Goal: Task Accomplishment & Management: Manage account settings

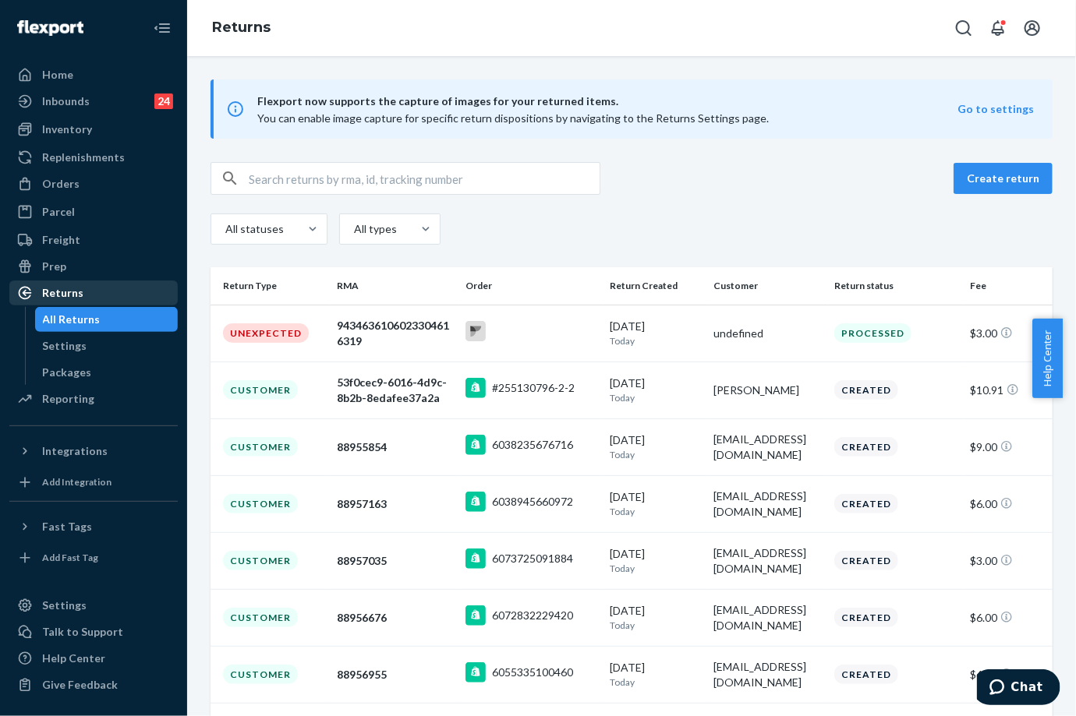
click at [81, 295] on div "Returns" at bounding box center [93, 293] width 165 height 22
click at [383, 175] on input "text" at bounding box center [424, 178] width 351 height 31
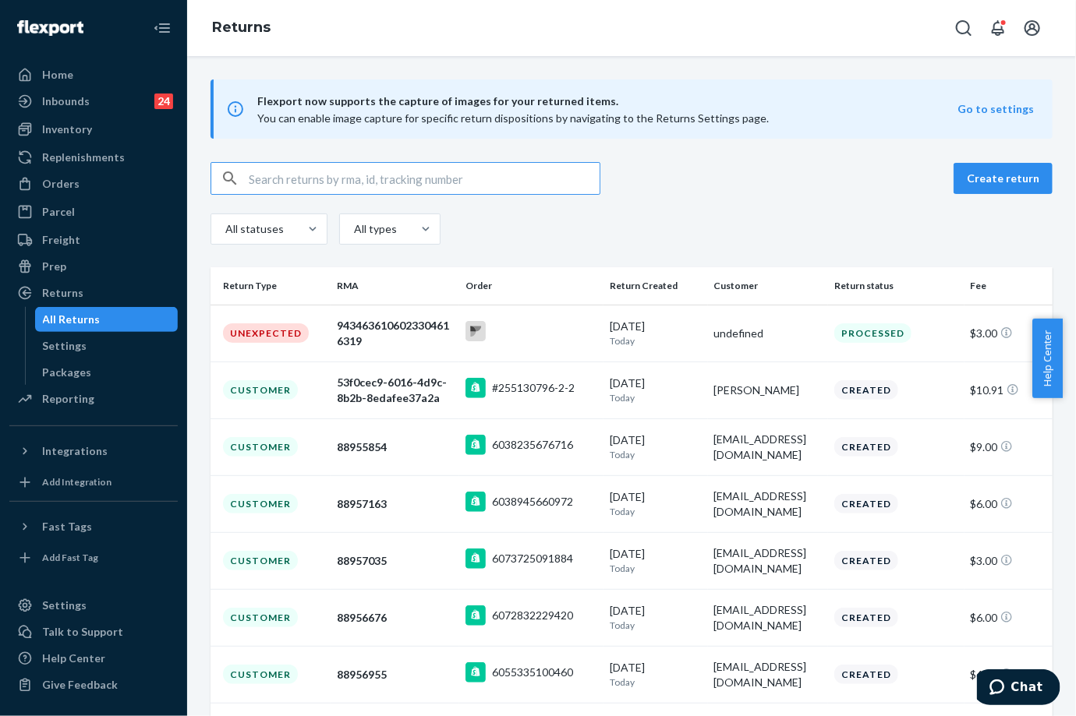
paste input "1zr00h699026309917"
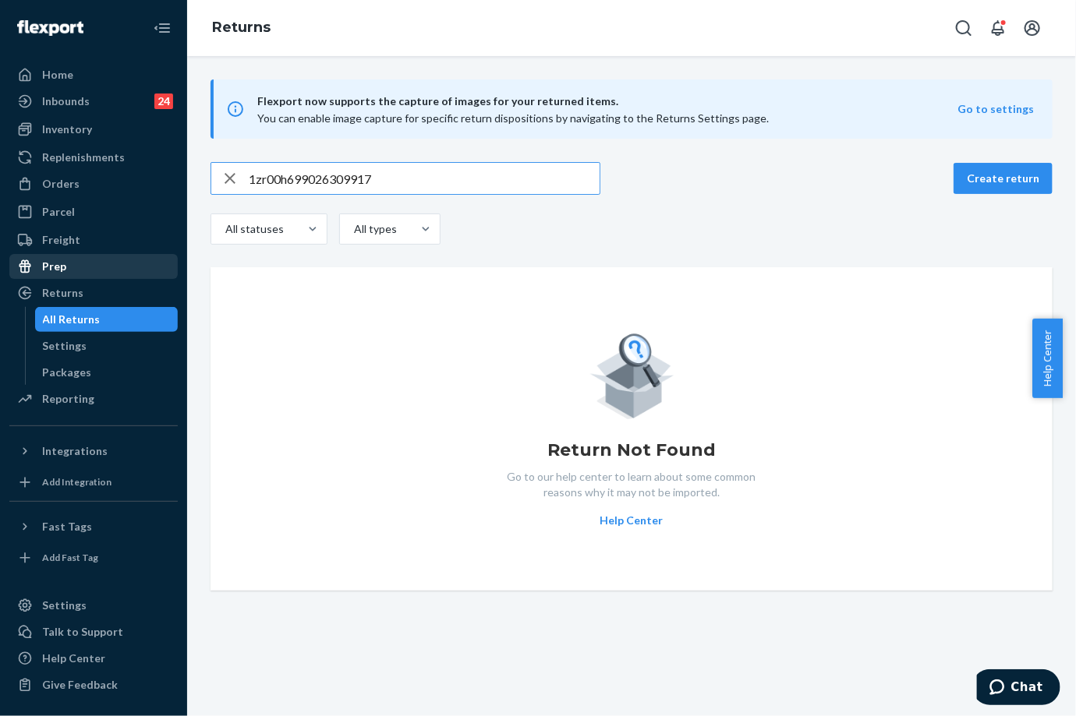
type input "1zr00h699026309917"
click at [76, 277] on link "Prep" at bounding box center [93, 266] width 168 height 25
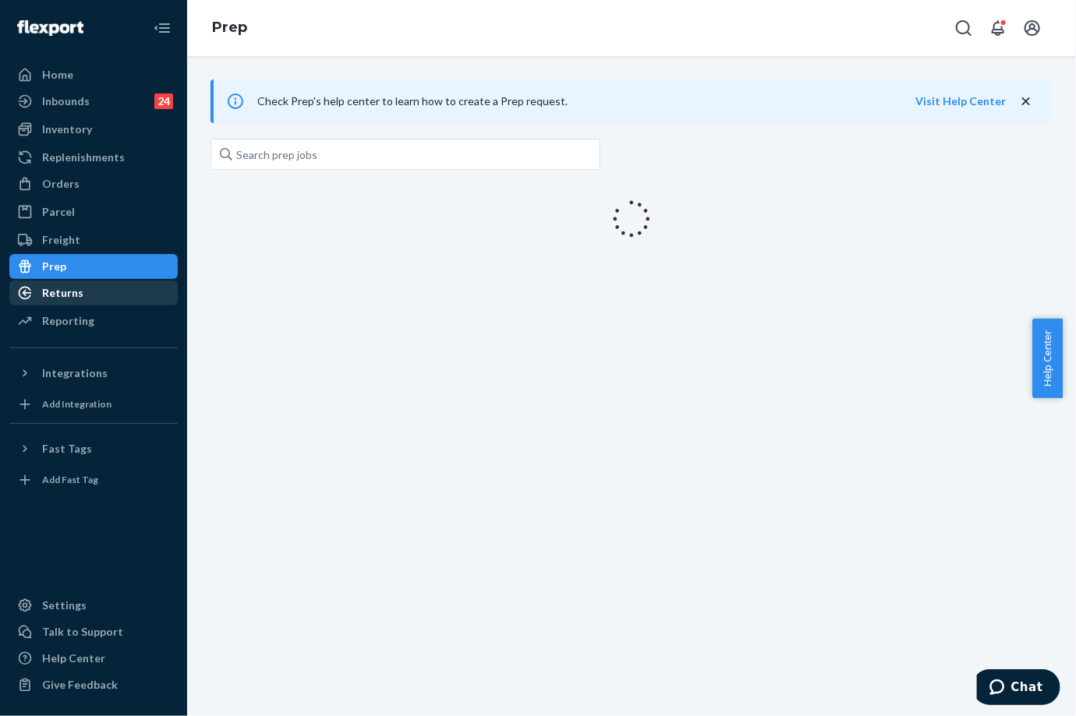
click at [76, 282] on div "Returns" at bounding box center [93, 293] width 165 height 22
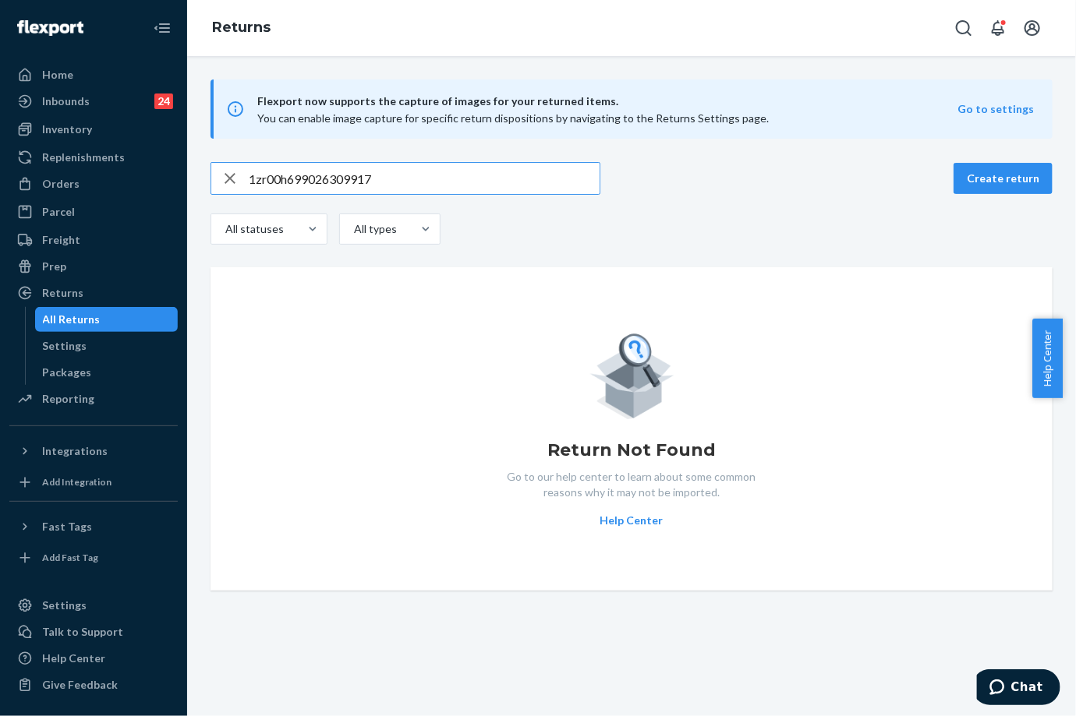
click at [334, 170] on input "1zr00h699026309917" at bounding box center [424, 178] width 351 height 31
paste input "4035294938377982194"
type input "4035294938377982194"
drag, startPoint x: 97, startPoint y: 348, endPoint x: 91, endPoint y: 329, distance: 19.5
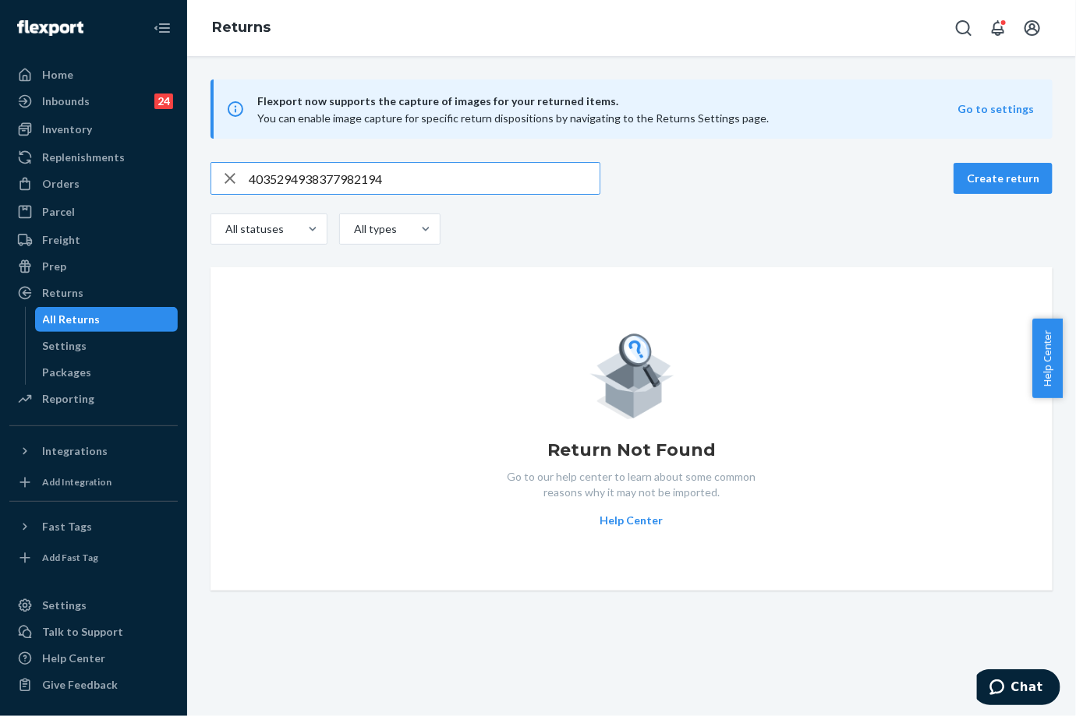
click at [97, 348] on div "Settings" at bounding box center [107, 346] width 140 height 22
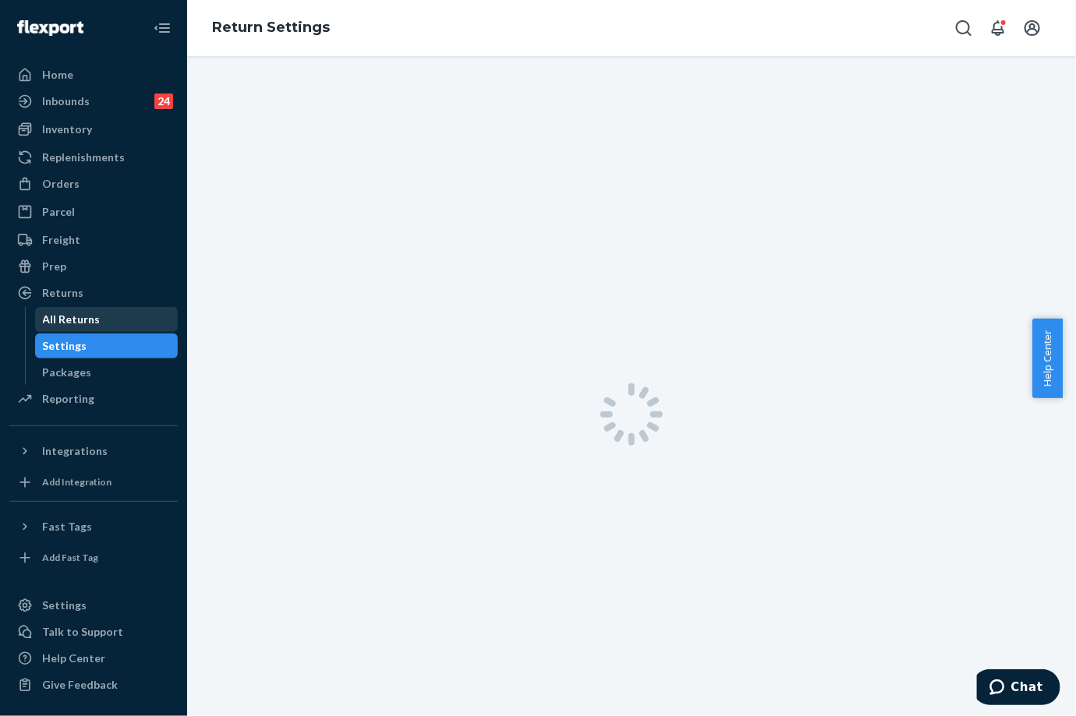
click at [90, 318] on div "All Returns" at bounding box center [72, 320] width 58 height 16
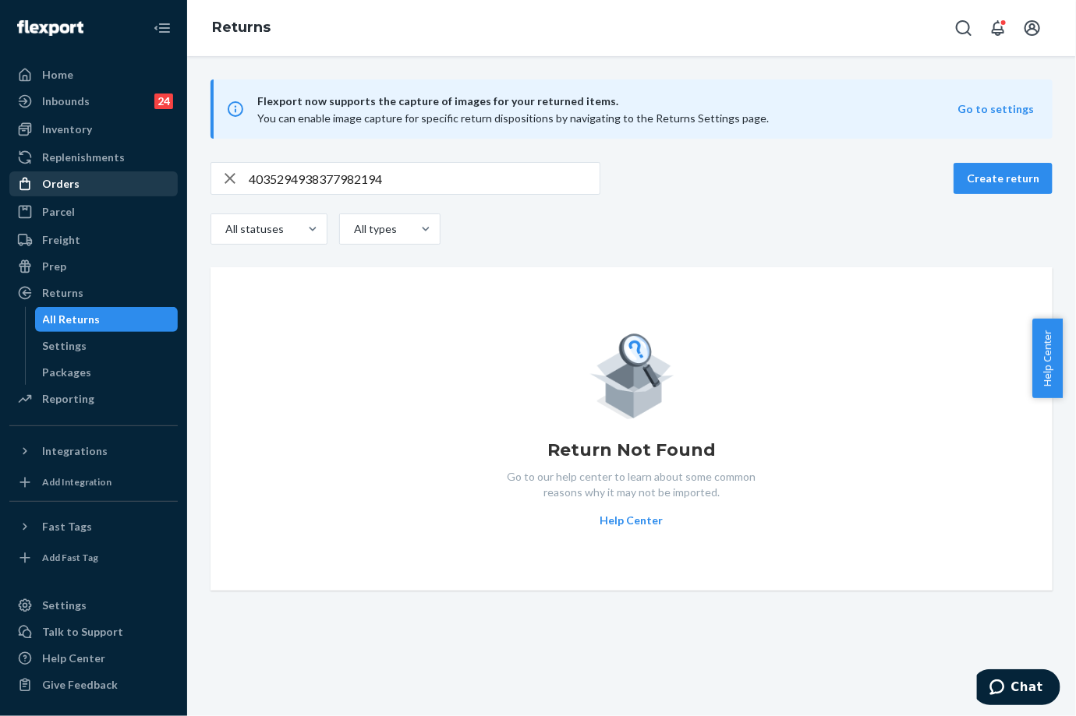
click at [81, 186] on div "Orders" at bounding box center [93, 184] width 165 height 22
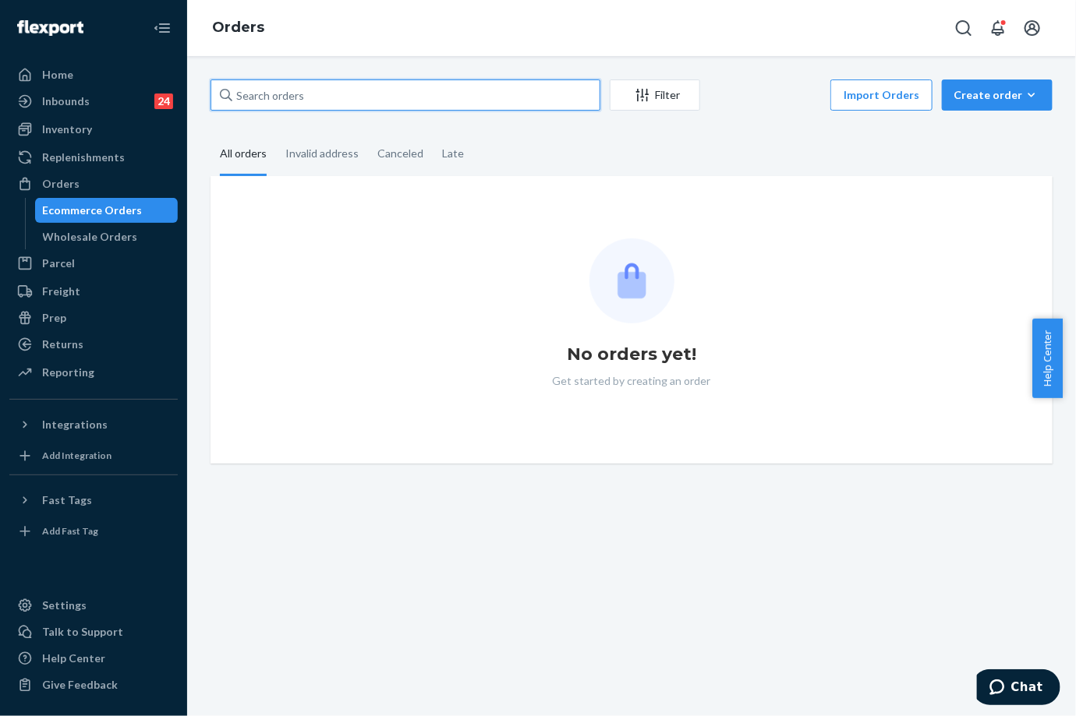
click at [319, 92] on input "text" at bounding box center [405, 94] width 390 height 31
paste input "255174889"
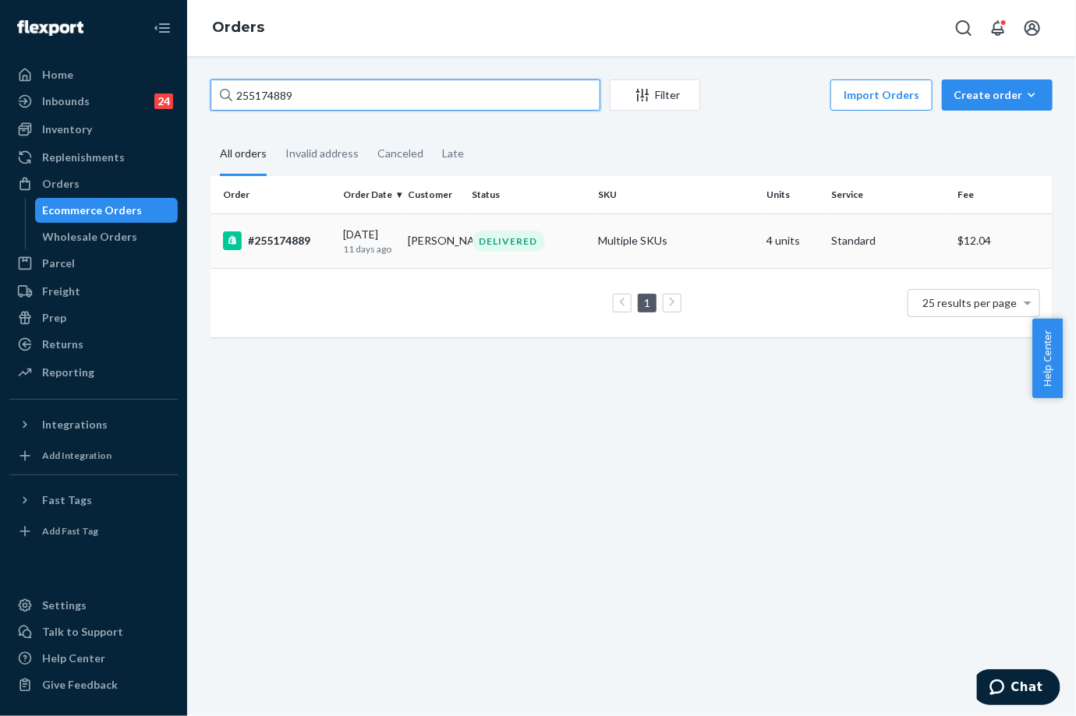
type input "255174889"
click at [386, 253] on p "11 days ago" at bounding box center [369, 248] width 52 height 13
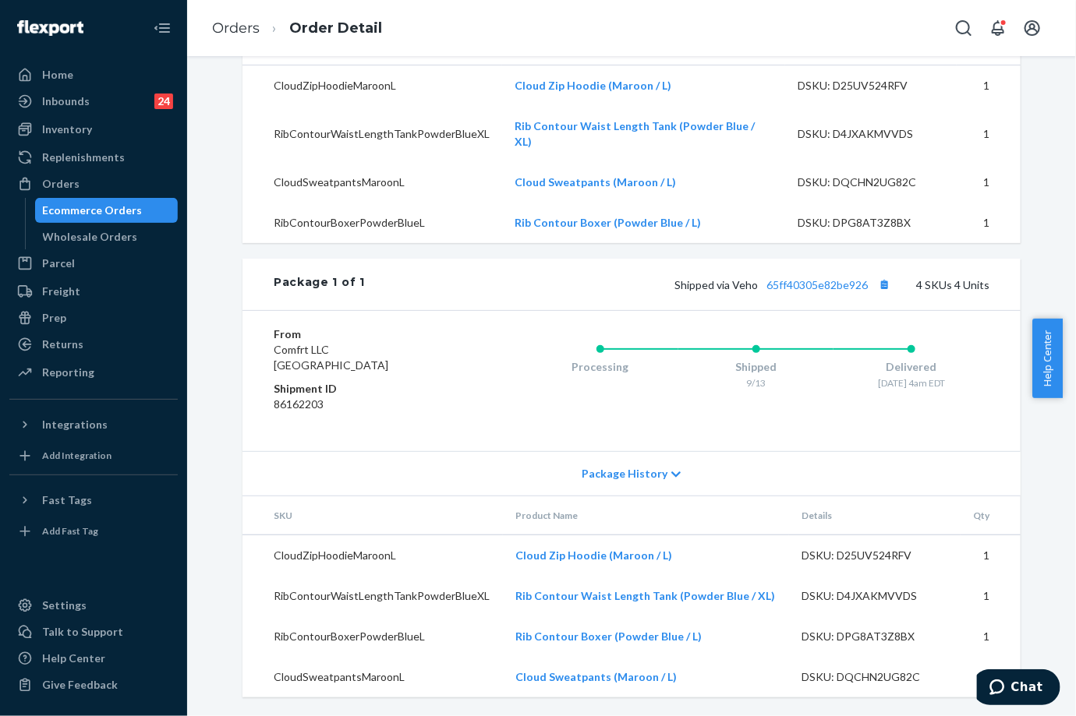
scroll to position [560, 0]
click at [825, 290] on link "65ff40305e82be926" at bounding box center [816, 284] width 101 height 13
click at [251, 32] on link "Orders" at bounding box center [236, 27] width 48 height 17
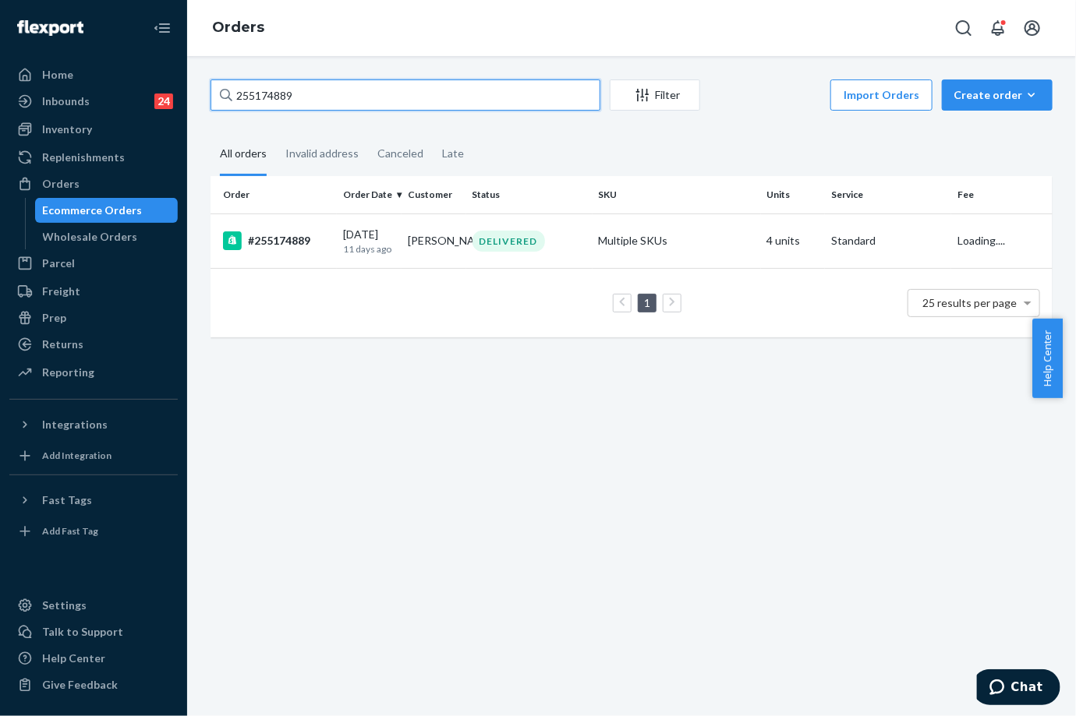
click at [273, 79] on input "255174889" at bounding box center [405, 94] width 390 height 31
click at [277, 92] on input "255174889" at bounding box center [405, 94] width 390 height 31
paste input "41892"
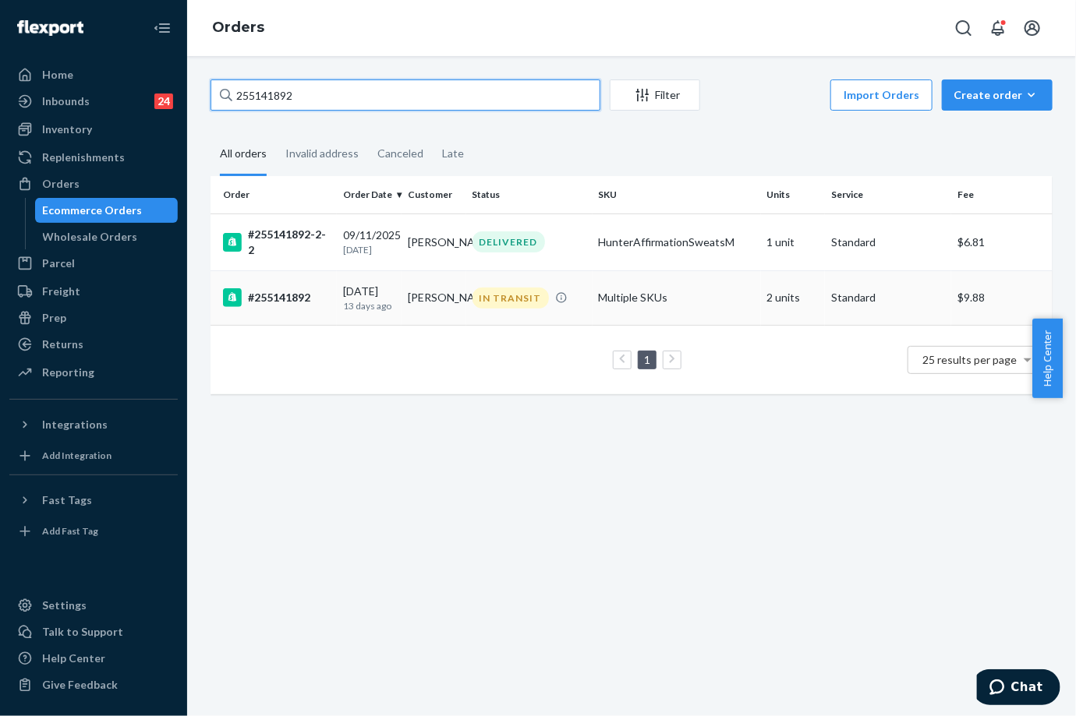
type input "255141892"
click at [488, 296] on div "IN TRANSIT" at bounding box center [510, 298] width 76 height 21
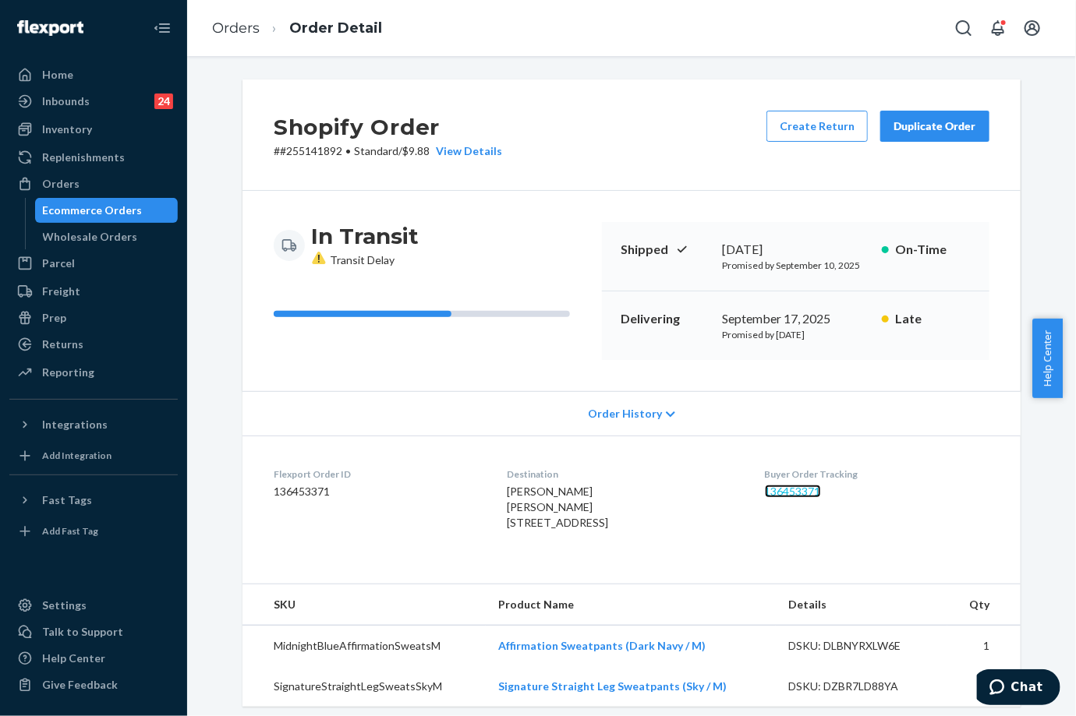
click at [819, 486] on link "136453371" at bounding box center [793, 491] width 56 height 13
click at [797, 489] on link "136453371" at bounding box center [793, 491] width 56 height 13
click at [233, 20] on link "Orders" at bounding box center [236, 27] width 48 height 17
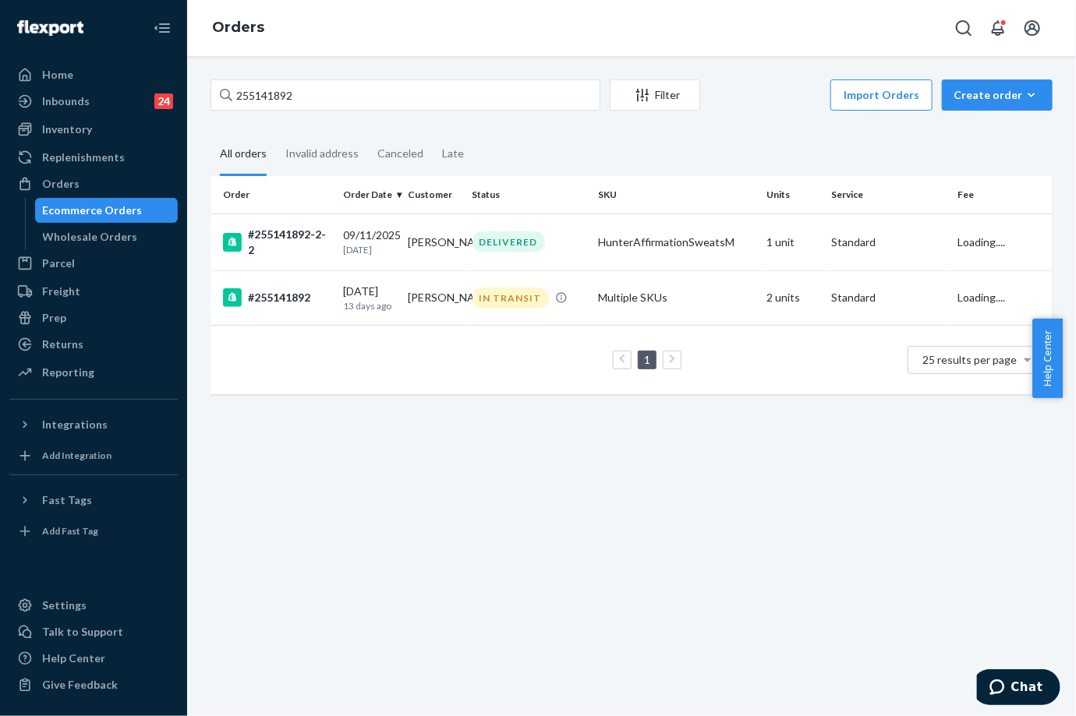
click at [277, 111] on div "255141892 Filter Import Orders Create order Ecommerce order Removal order" at bounding box center [631, 96] width 842 height 35
click at [279, 104] on input "255141892" at bounding box center [405, 94] width 390 height 31
paste input "259704"
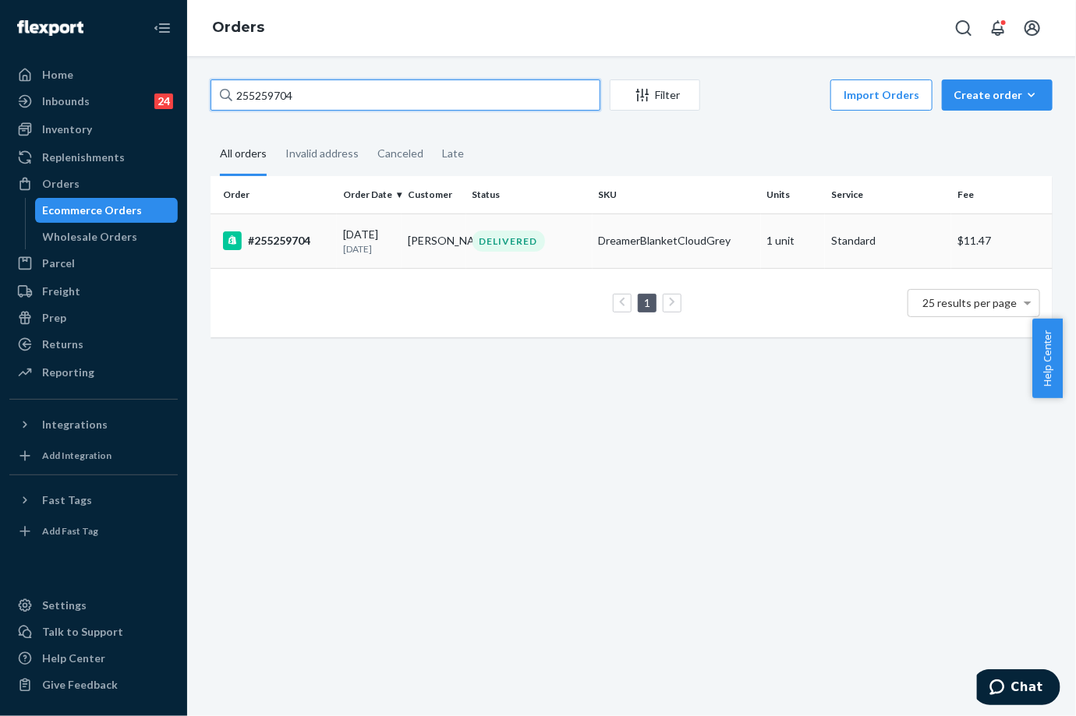
type input "255259704"
click at [340, 235] on td "[DATE] [DATE]" at bounding box center [369, 241] width 65 height 55
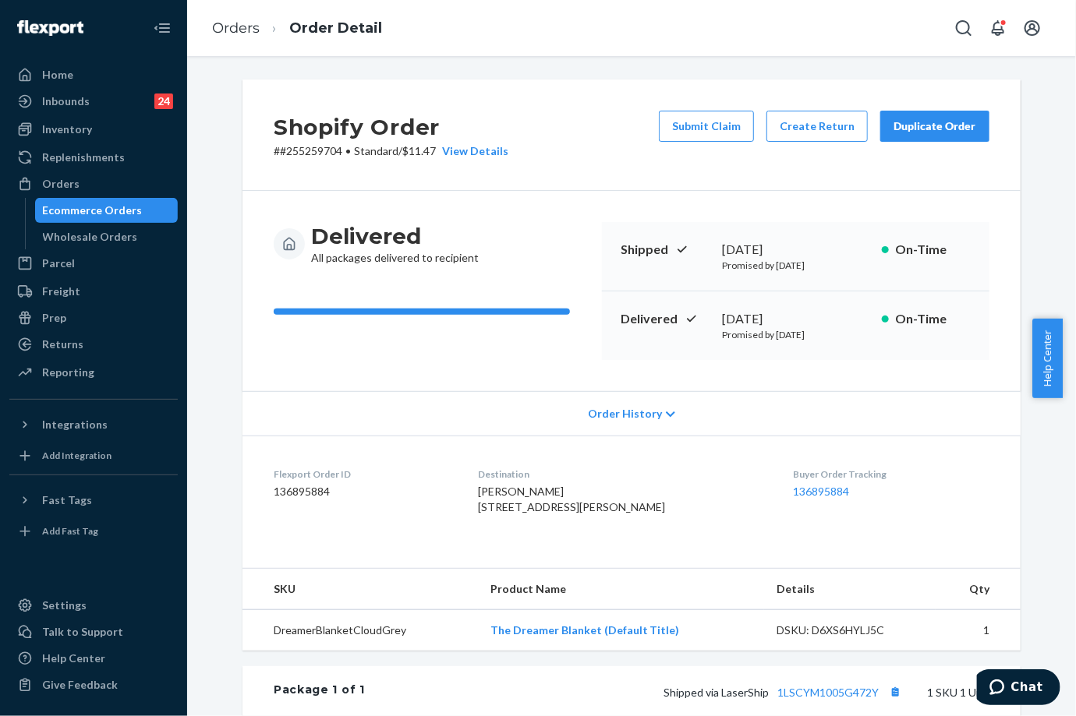
click at [768, 337] on p "Promised by [DATE]" at bounding box center [795, 334] width 147 height 13
drag, startPoint x: 714, startPoint y: 322, endPoint x: 795, endPoint y: 323, distance: 81.1
click at [795, 323] on div "Delivered [DATE] Promised by [DATE] On-Time" at bounding box center [795, 325] width 387 height 69
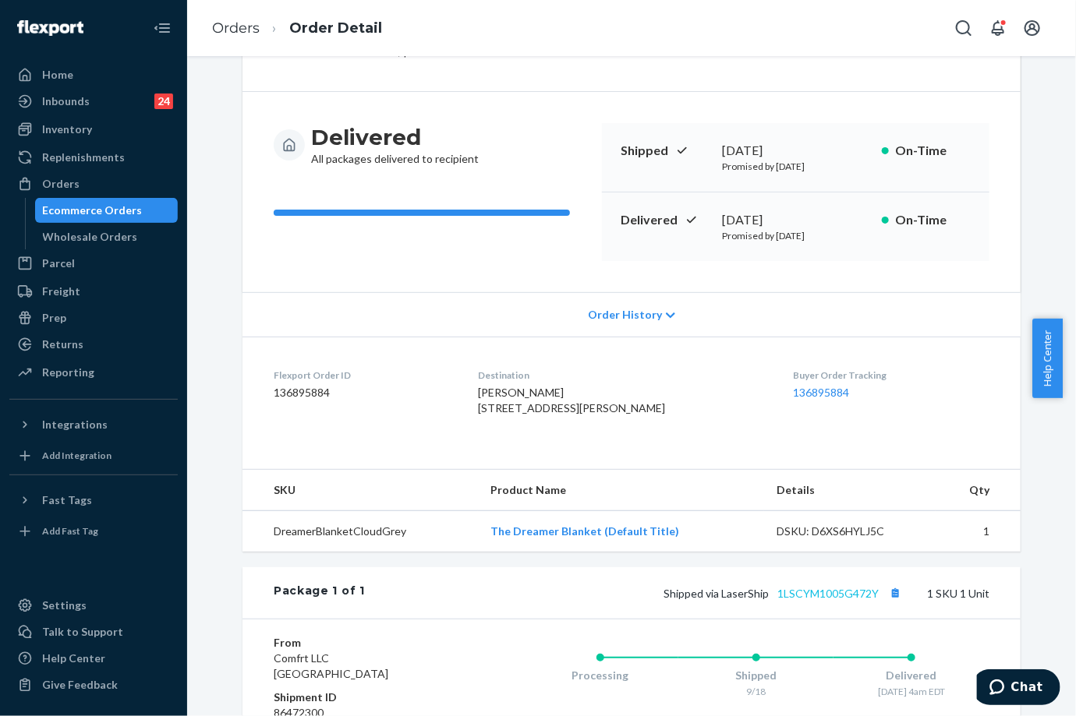
scroll to position [173, 0]
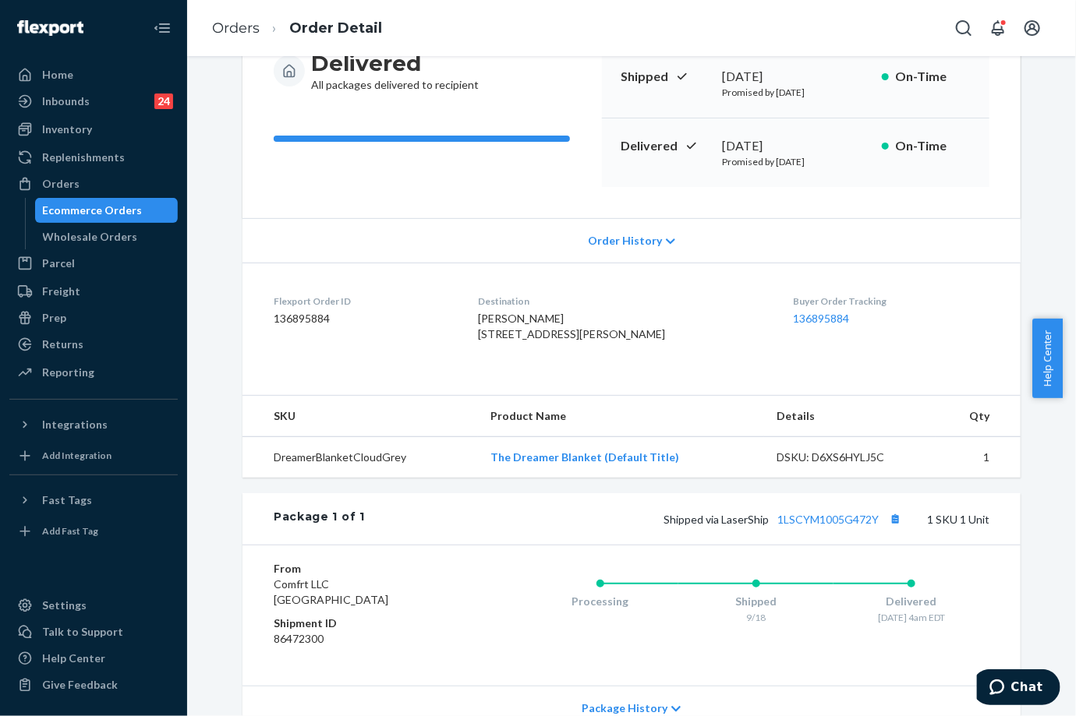
click at [840, 529] on div "Shipped via LaserShip 1LSCYM1005G472Y 1 SKU 1 Unit" at bounding box center [677, 519] width 624 height 20
click at [838, 526] on link "1LSCYM1005G472Y" at bounding box center [827, 519] width 101 height 13
drag, startPoint x: 248, startPoint y: 31, endPoint x: 281, endPoint y: 72, distance: 52.7
click at [248, 31] on link "Orders" at bounding box center [236, 27] width 48 height 17
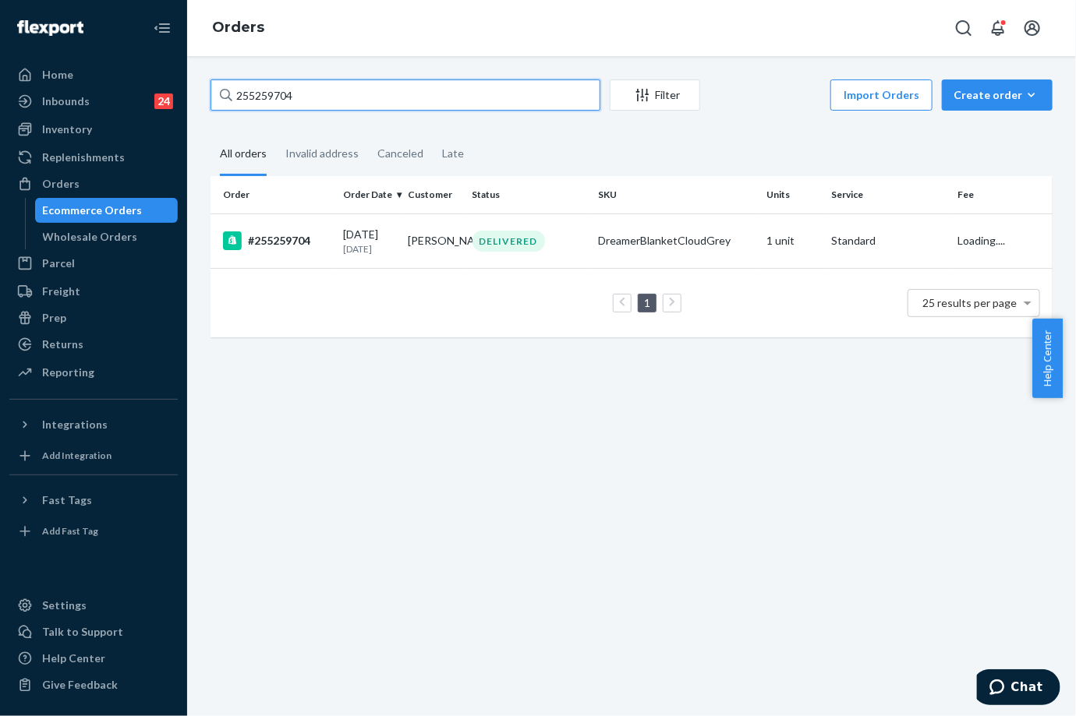
click at [308, 100] on input "255259704" at bounding box center [405, 94] width 390 height 31
paste input "253679602"
click at [308, 100] on input "255259704253679602" at bounding box center [405, 94] width 390 height 31
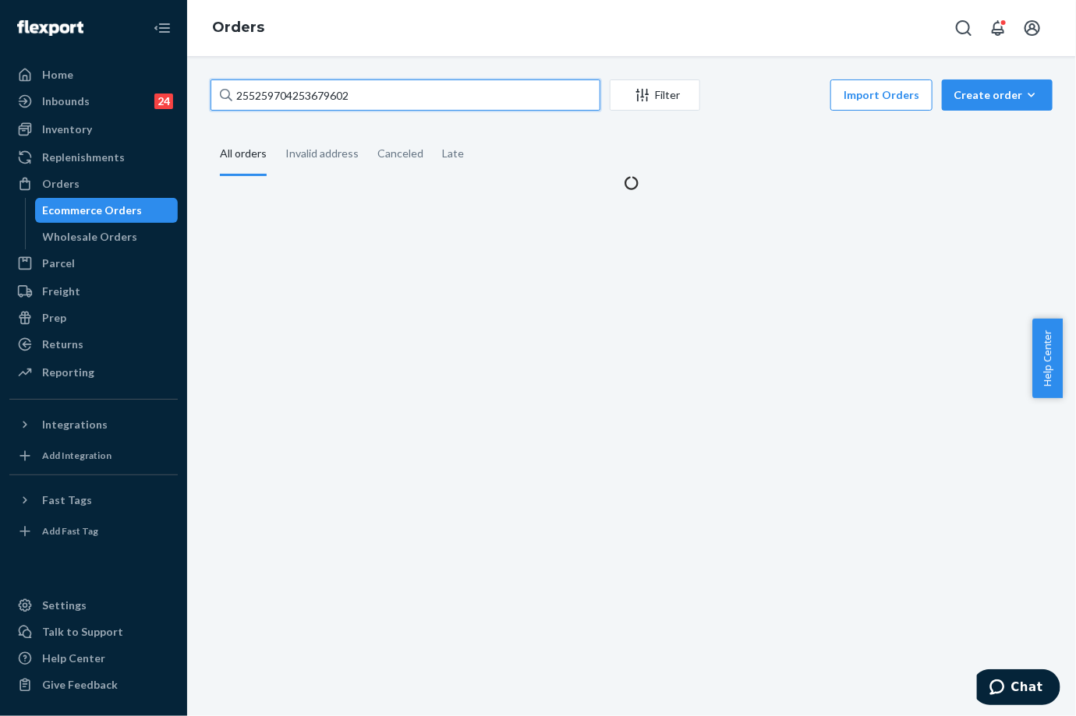
click at [308, 100] on input "255259704253679602" at bounding box center [405, 94] width 390 height 31
paste input "text"
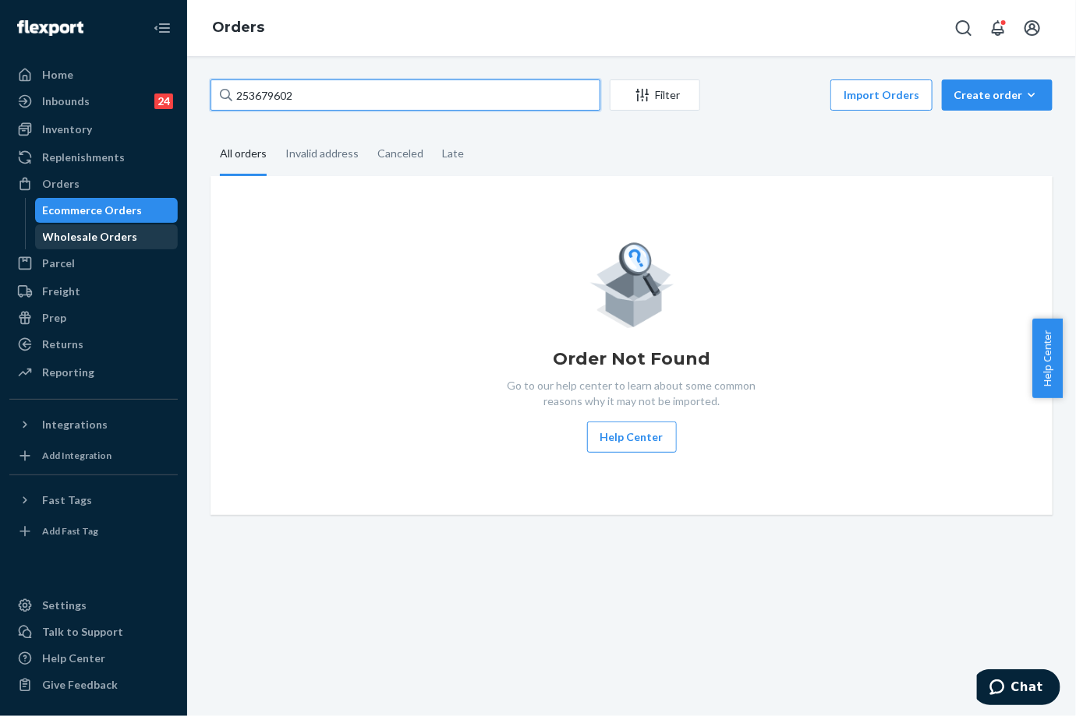
type input "253679602"
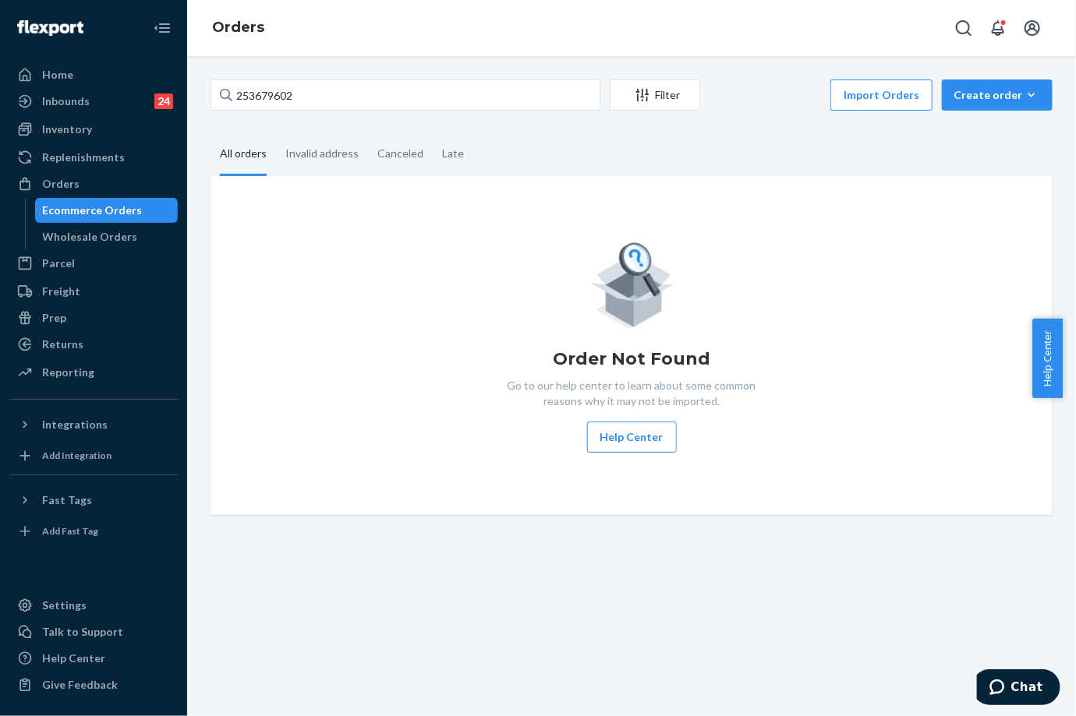
drag, startPoint x: 96, startPoint y: 242, endPoint x: 94, endPoint y: 201, distance: 40.6
click at [96, 240] on div "Wholesale Orders" at bounding box center [90, 237] width 95 height 16
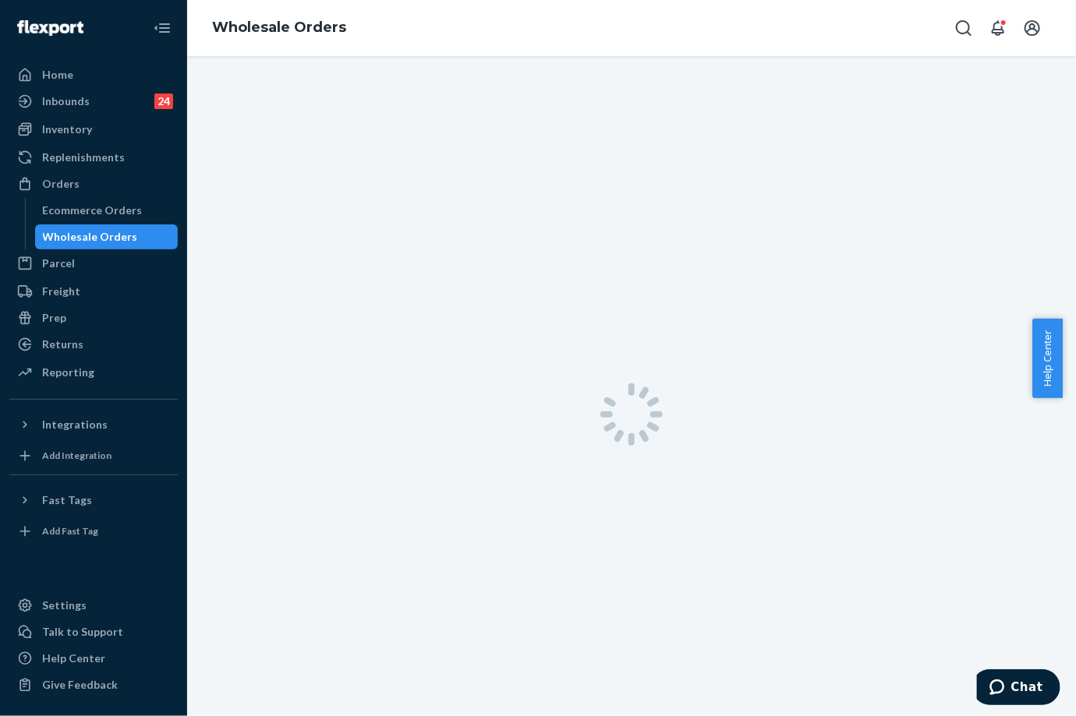
click at [94, 197] on div "Orders Ecommerce Orders Wholesale Orders" at bounding box center [93, 210] width 168 height 78
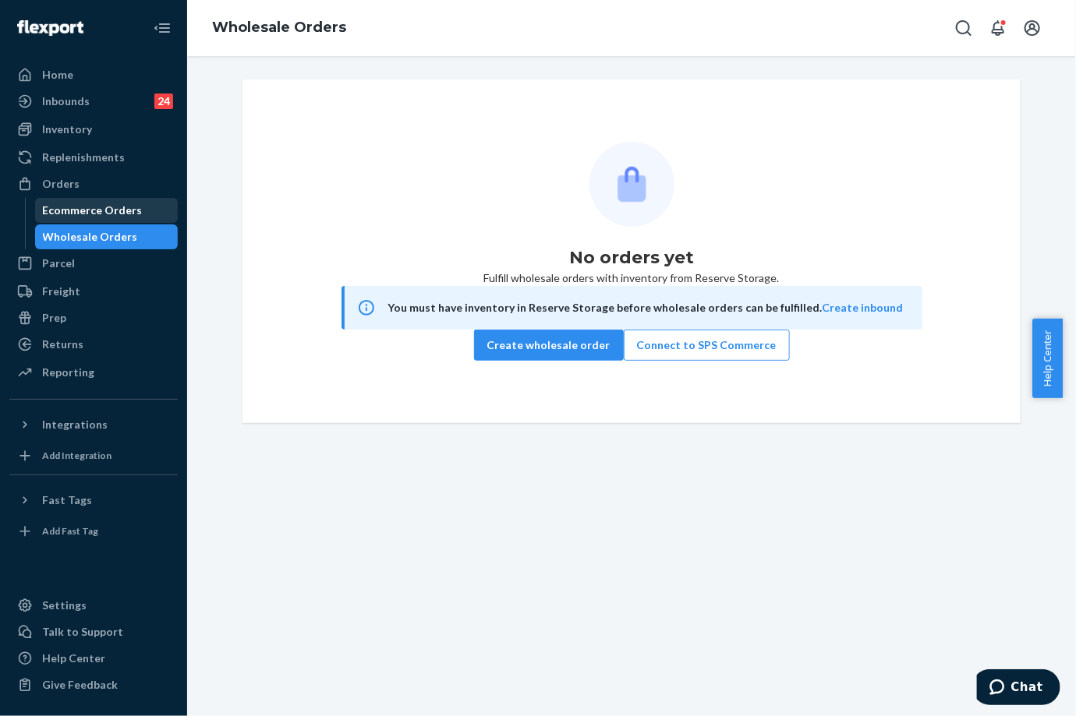
click at [101, 204] on div "Ecommerce Orders" at bounding box center [93, 211] width 100 height 16
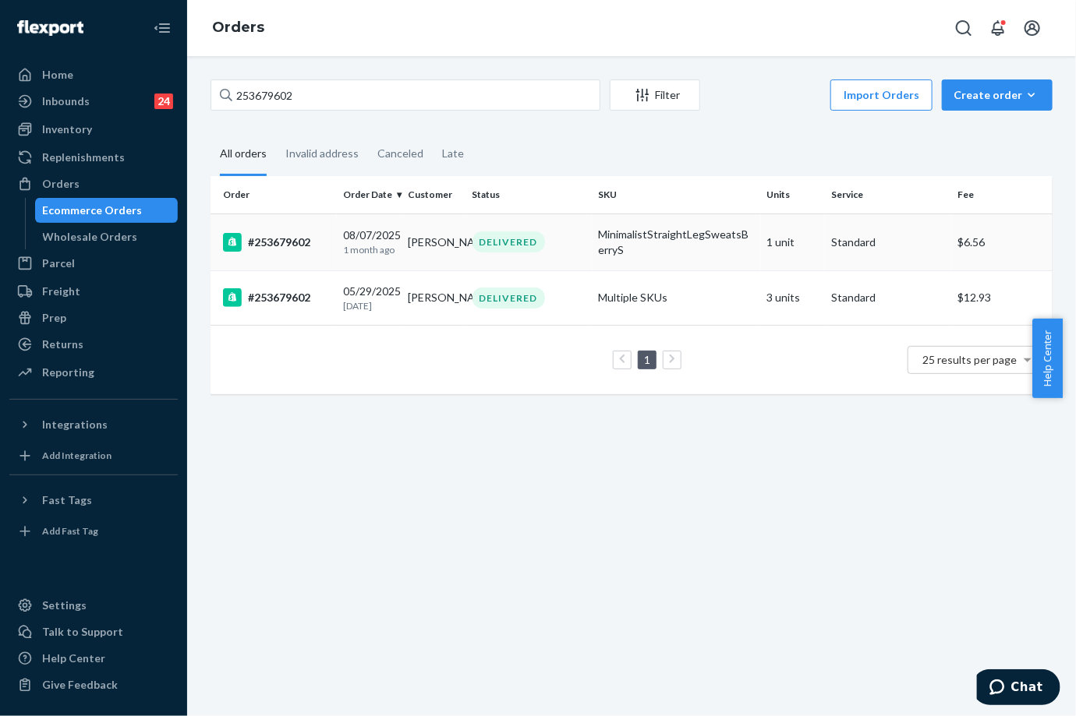
click at [489, 247] on div "DELIVERED" at bounding box center [508, 241] width 72 height 21
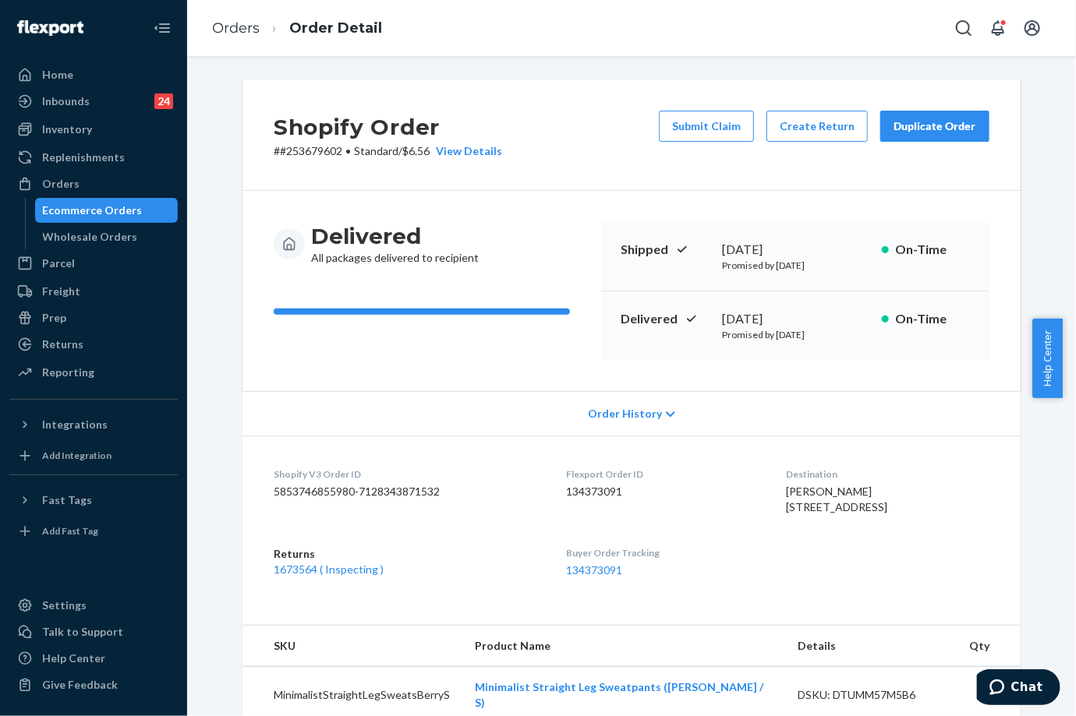
drag, startPoint x: 715, startPoint y: 313, endPoint x: 761, endPoint y: 318, distance: 46.2
click at [761, 318] on div "[DATE]" at bounding box center [795, 319] width 147 height 18
click at [824, 175] on div "Shopify Order # #253679602 • Standard / $6.56 View Details Submit Claim Create …" at bounding box center [631, 134] width 778 height 111
click at [708, 124] on button "Submit Claim" at bounding box center [706, 126] width 95 height 31
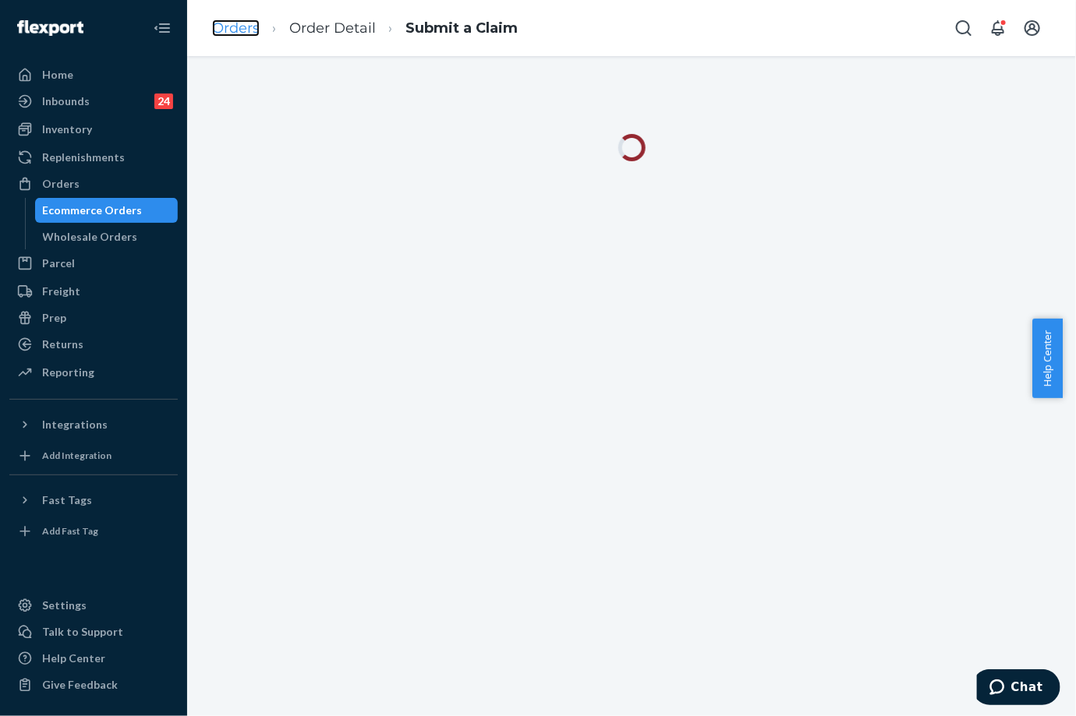
click at [231, 27] on link "Orders" at bounding box center [236, 27] width 48 height 17
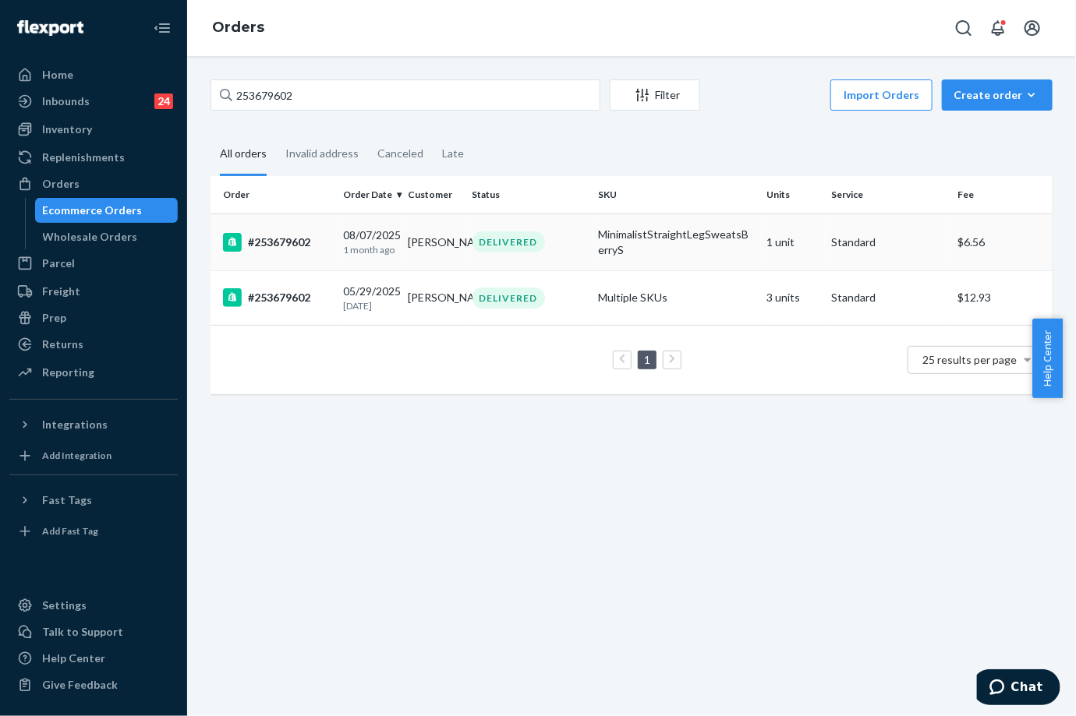
click at [405, 243] on td "[PERSON_NAME]" at bounding box center [433, 242] width 65 height 57
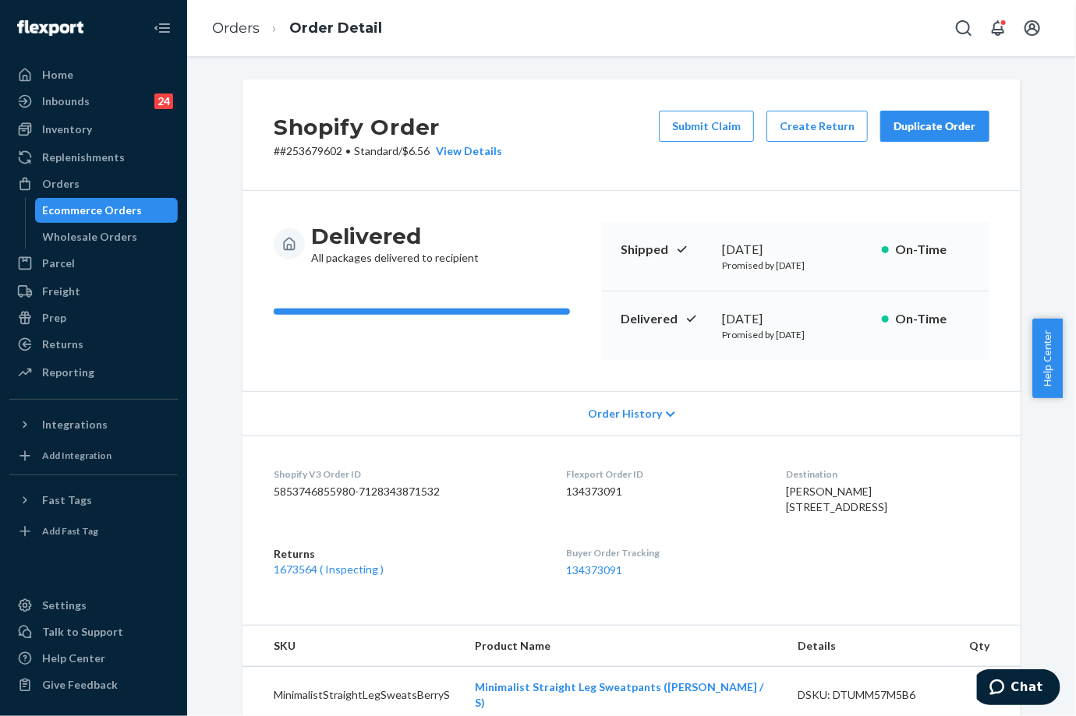
click at [925, 127] on div "Duplicate Order" at bounding box center [934, 126] width 83 height 16
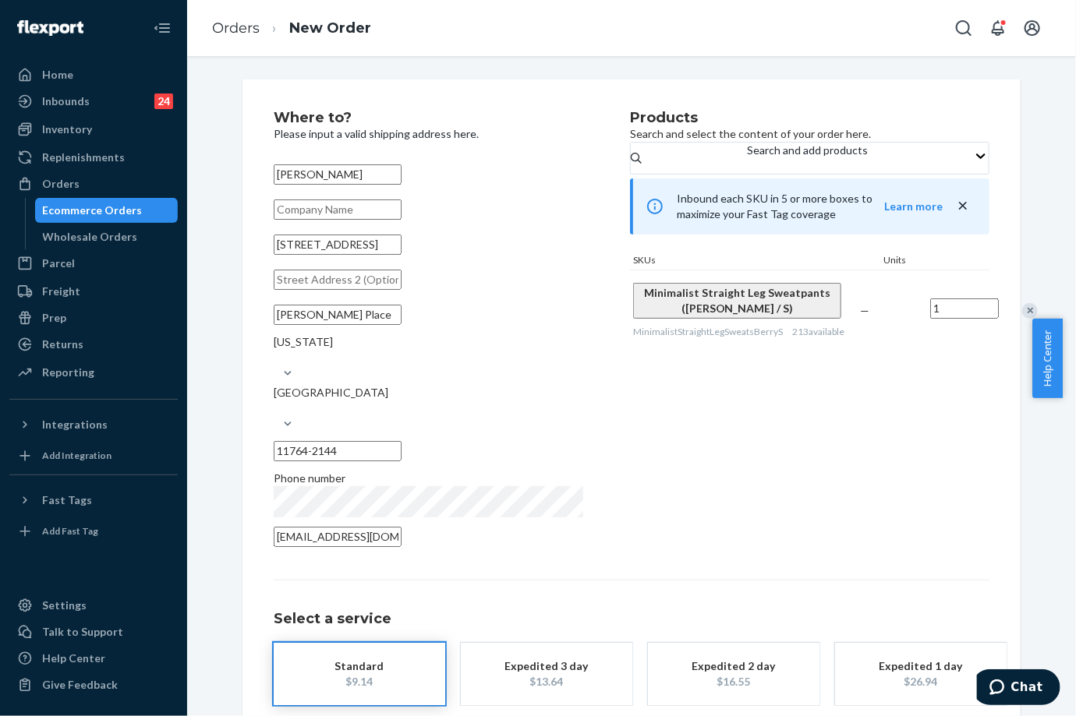
drag, startPoint x: 368, startPoint y: 264, endPoint x: 211, endPoint y: 270, distance: 156.7
click at [211, 270] on div "Where to? Please input a valid shipping address here. [PERSON_NAME] [STREET_ADD…" at bounding box center [631, 438] width 865 height 719
paste input "[GEOGRAPHIC_DATA]"
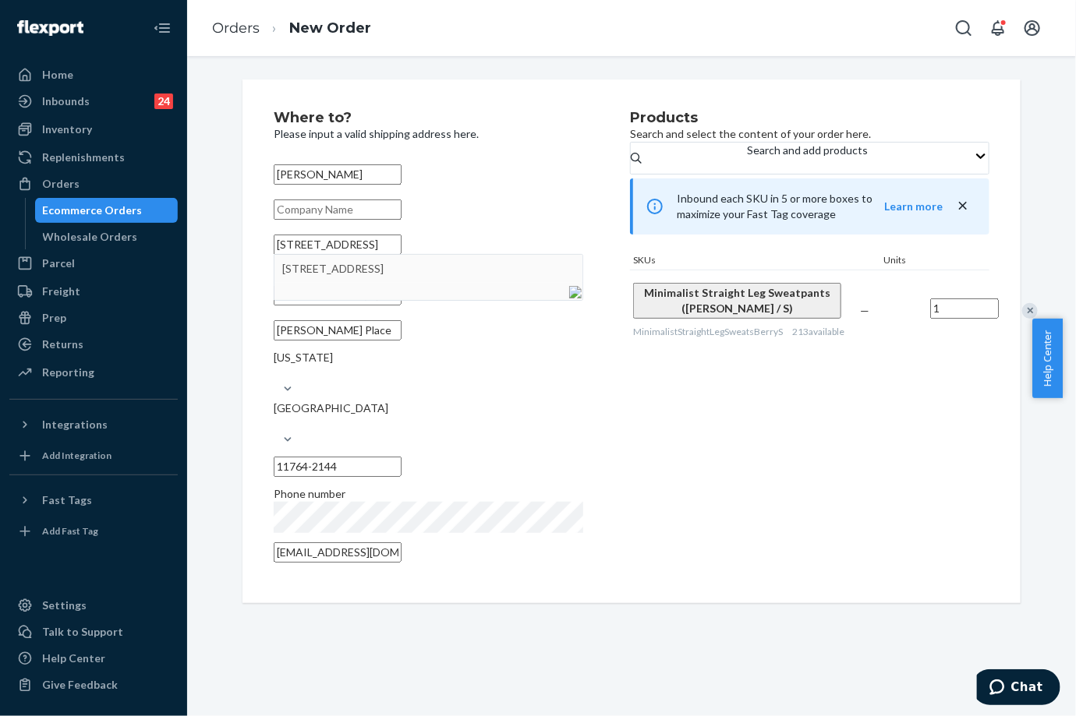
type input "[STREET_ADDRESS]"
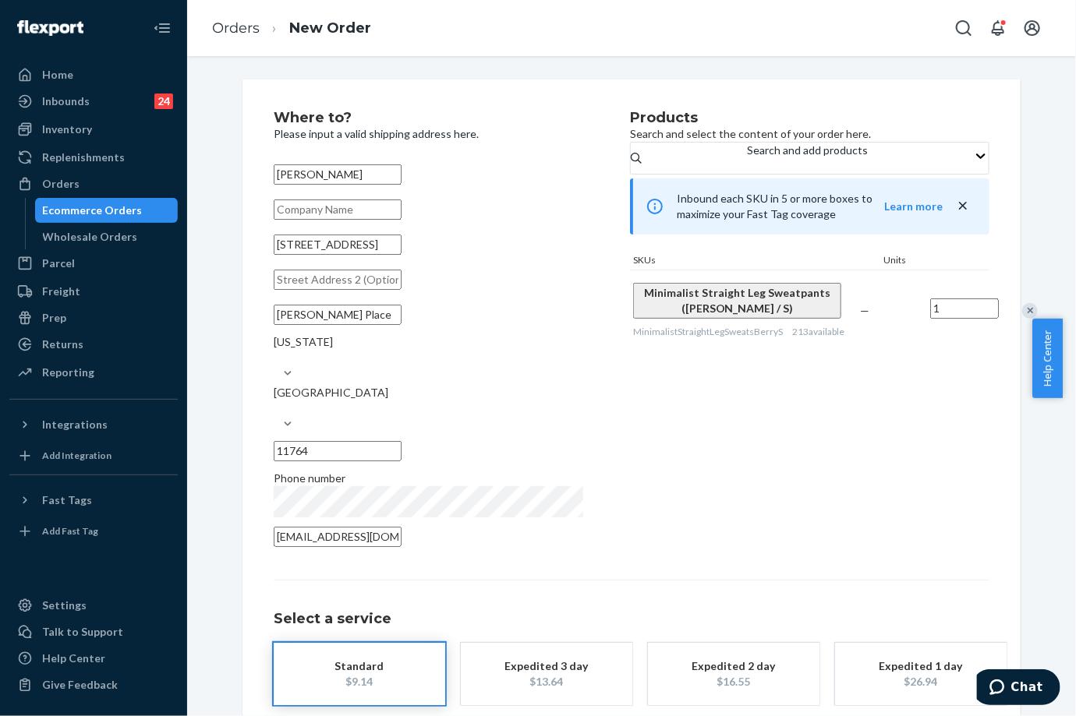
click at [711, 513] on div "Products Search and select the content of your order here. Search and add produ…" at bounding box center [809, 334] width 359 height 446
click at [663, 539] on div "Where to? Please input a valid shipping address here. [PERSON_NAME] [STREET_ADD…" at bounding box center [631, 447] width 715 height 673
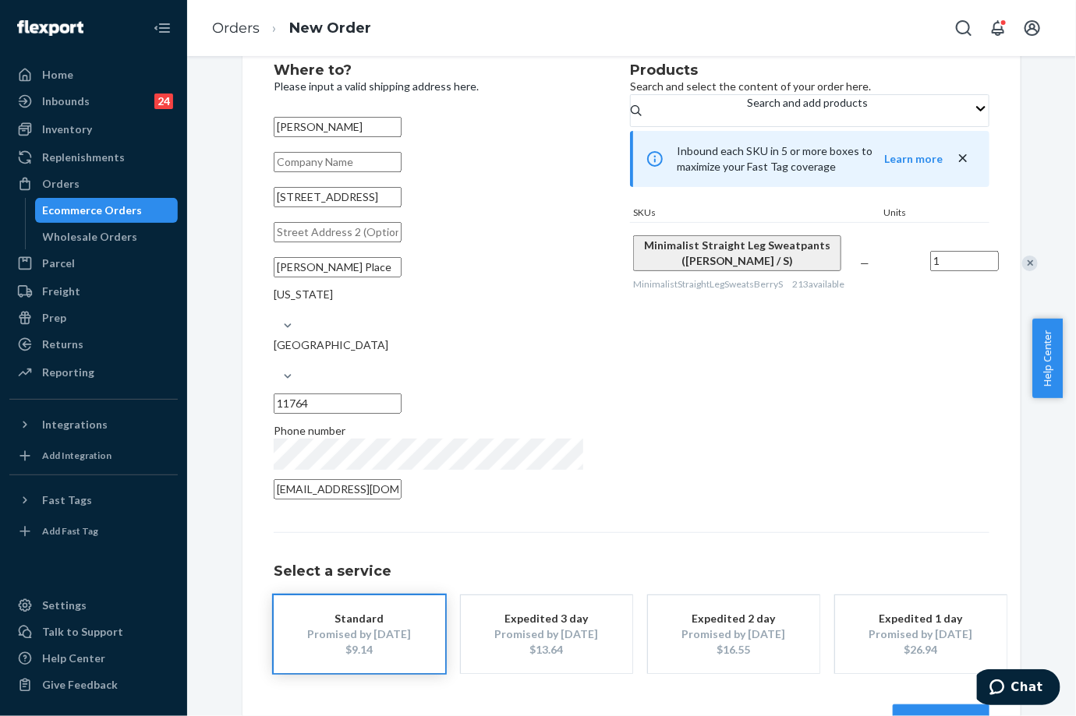
scroll to position [71, 0]
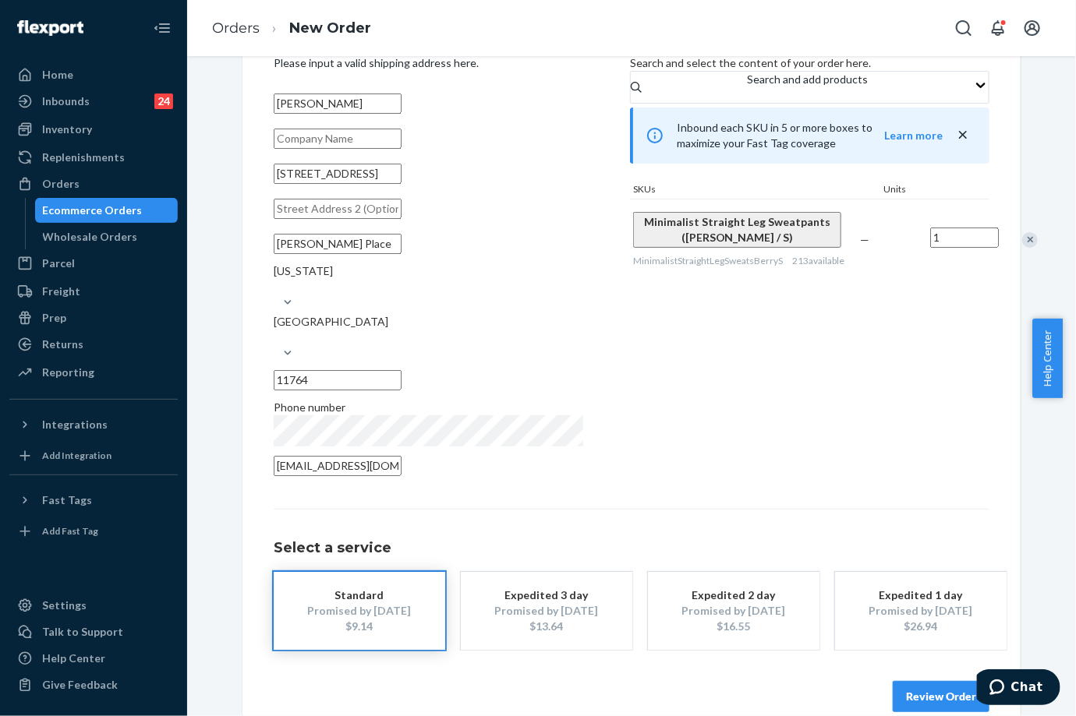
click at [895, 681] on button "Review Order" at bounding box center [940, 696] width 97 height 31
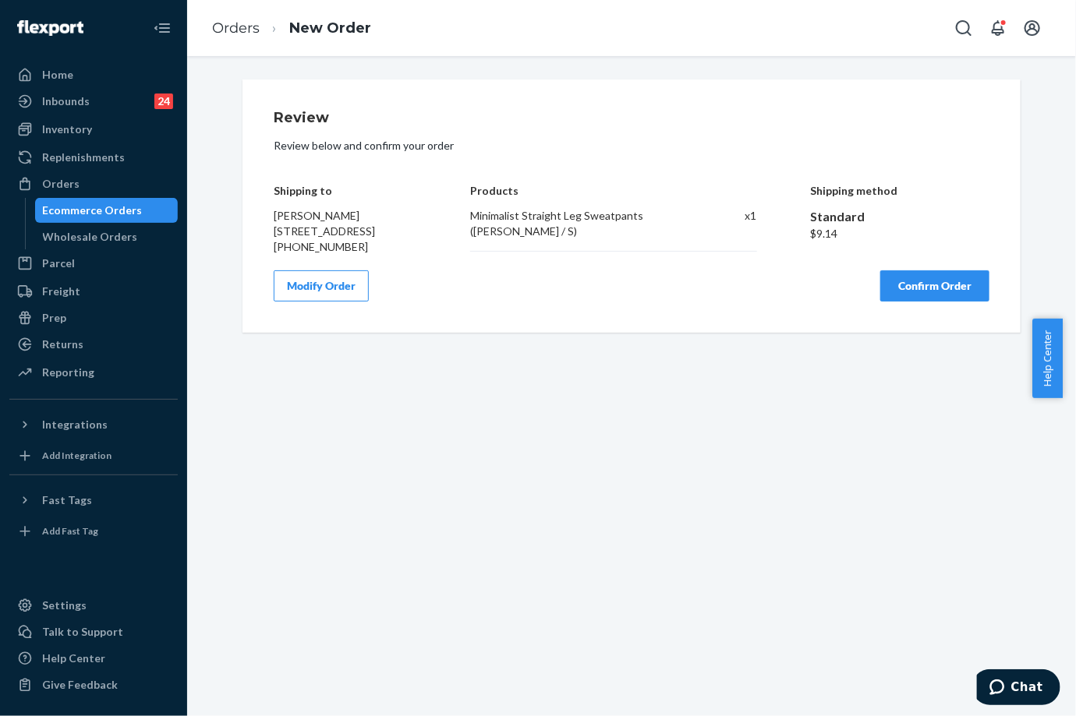
scroll to position [0, 0]
click at [961, 302] on button "Confirm Order" at bounding box center [934, 285] width 109 height 31
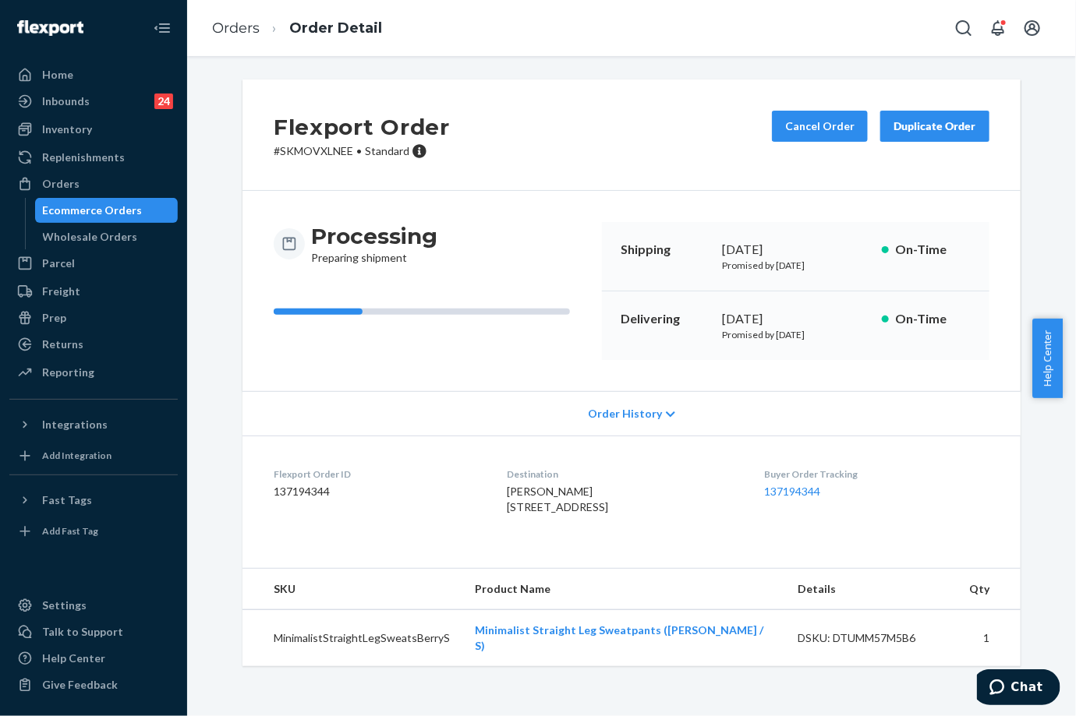
drag, startPoint x: 712, startPoint y: 322, endPoint x: 770, endPoint y: 320, distance: 57.7
click at [770, 320] on div "Delivering [DATE] Promised by [DATE] On-Time" at bounding box center [795, 325] width 387 height 69
copy div "[DATE]"
drag, startPoint x: 767, startPoint y: 463, endPoint x: 839, endPoint y: 484, distance: 74.7
click at [839, 484] on dl "Flexport Order ID 137194344 Destination [PERSON_NAME] [STREET_ADDRESS][PERSON_N…" at bounding box center [631, 494] width 778 height 117
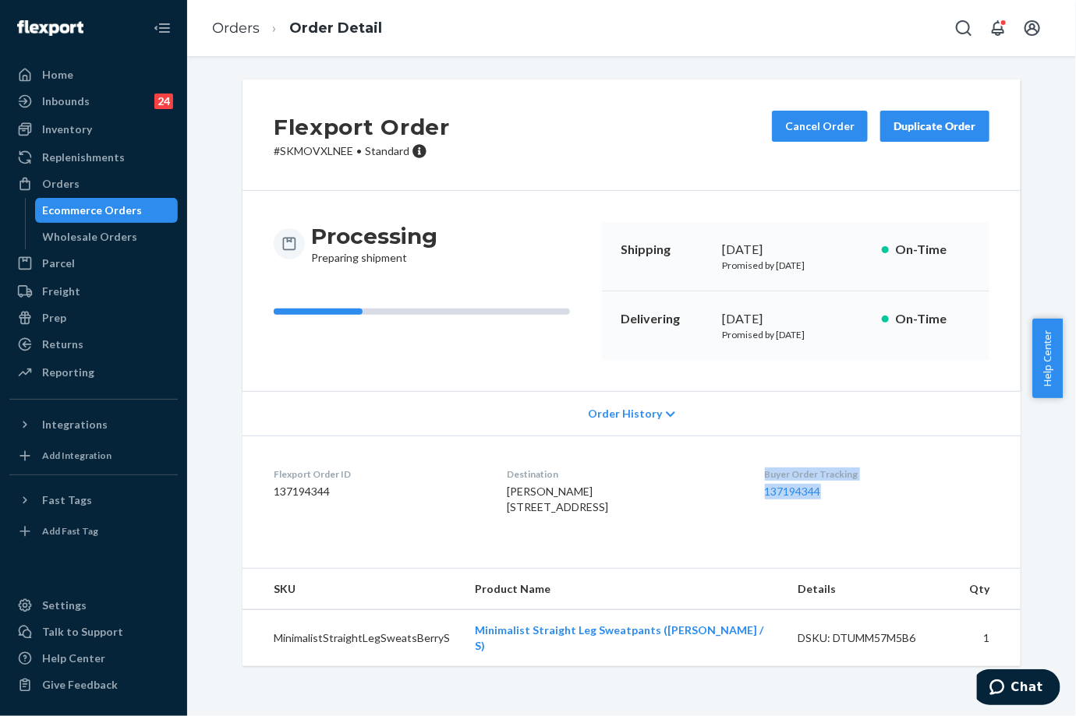
copy div "Buyer Order Tracking 137194344"
drag, startPoint x: 215, startPoint y: 20, endPoint x: 270, endPoint y: 74, distance: 76.6
click at [215, 20] on link "Orders" at bounding box center [236, 27] width 48 height 17
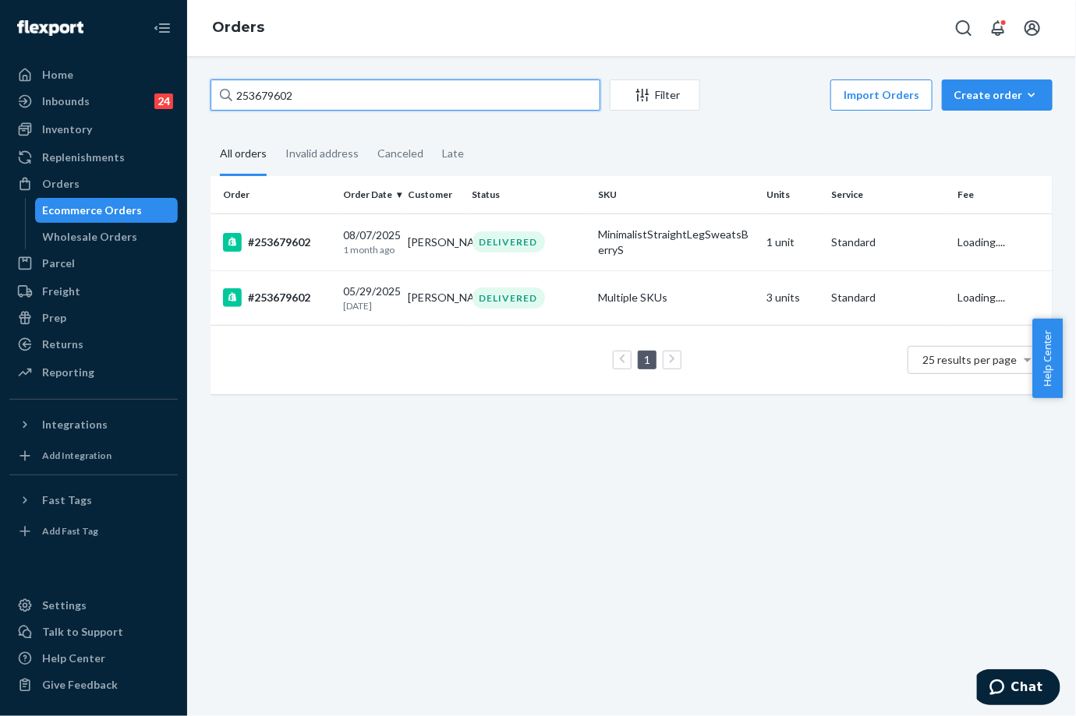
click at [256, 79] on input "253679602" at bounding box center [405, 94] width 390 height 31
paste input "5149857"
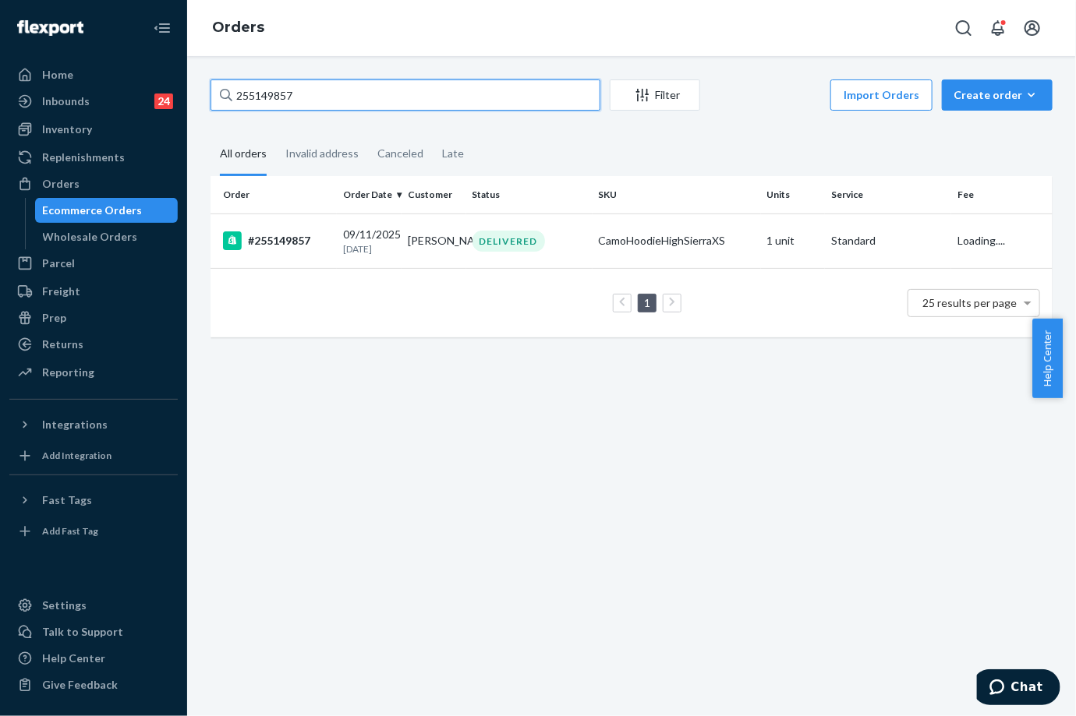
type input "255149857"
click at [420, 224] on td "[PERSON_NAME]" at bounding box center [433, 241] width 65 height 55
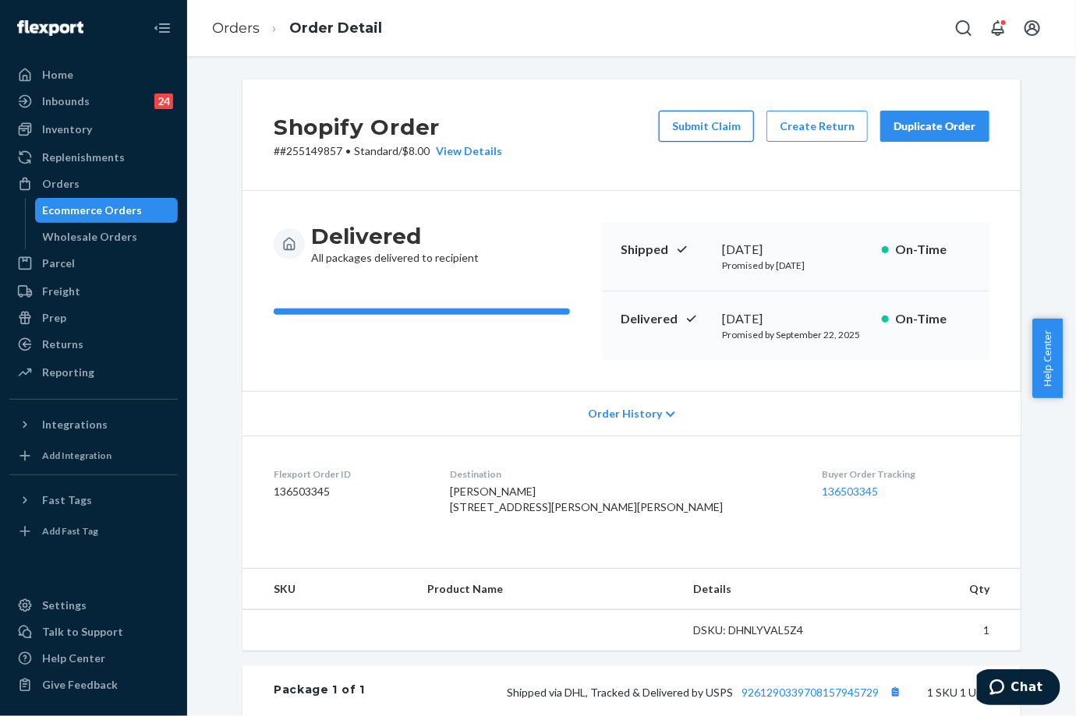
click at [704, 132] on button "Submit Claim" at bounding box center [706, 126] width 95 height 31
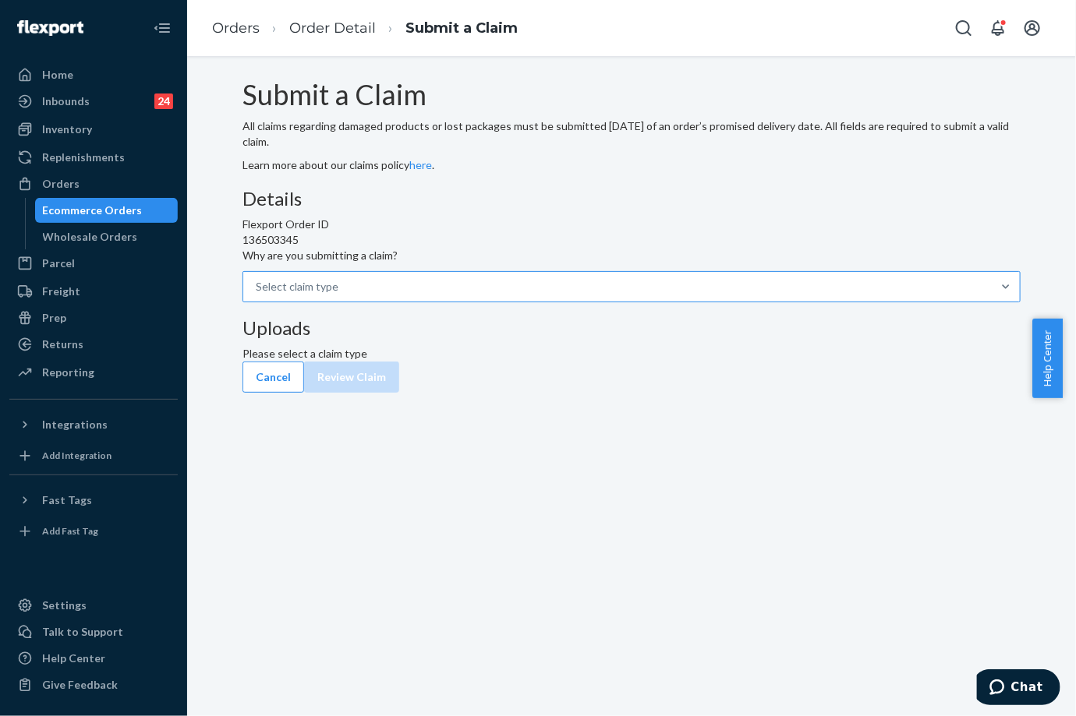
click at [481, 301] on div "Select claim type" at bounding box center [617, 287] width 748 height 28
click at [340, 295] on input "Why are you submitting a claim? Select claim type" at bounding box center [339, 287] width 2 height 16
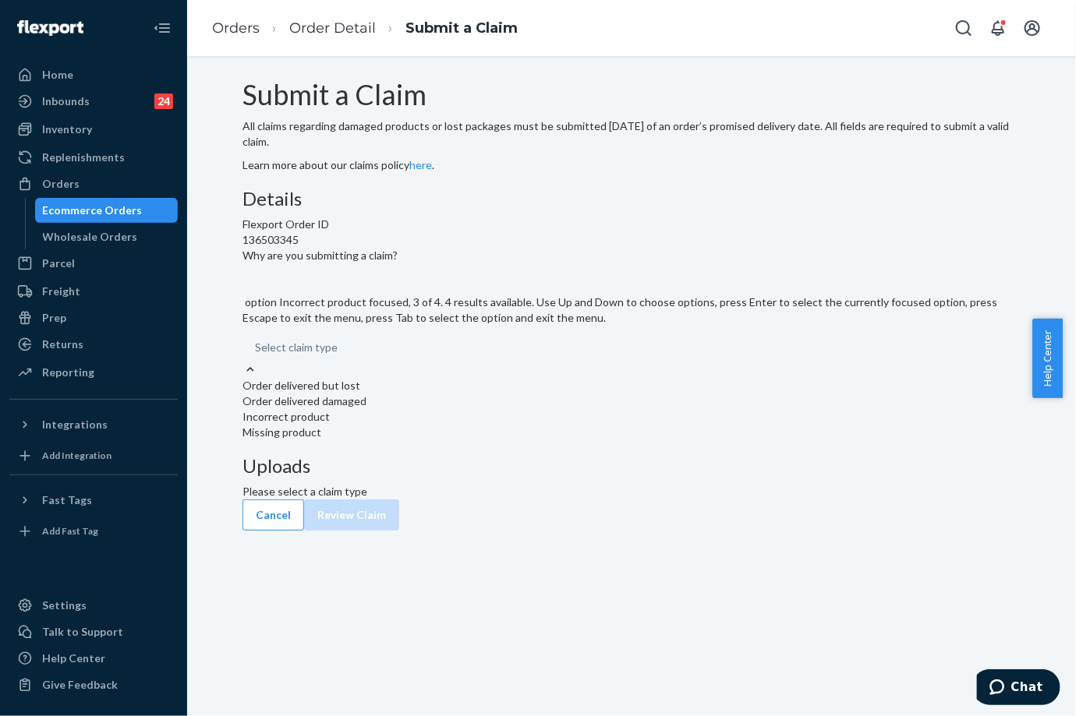
click at [479, 425] on div "Incorrect product" at bounding box center [631, 417] width 778 height 16
click at [339, 355] on input "Why are you submitting a claim? option Incorrect product focused, 3 of 4. 4 res…" at bounding box center [338, 348] width 2 height 16
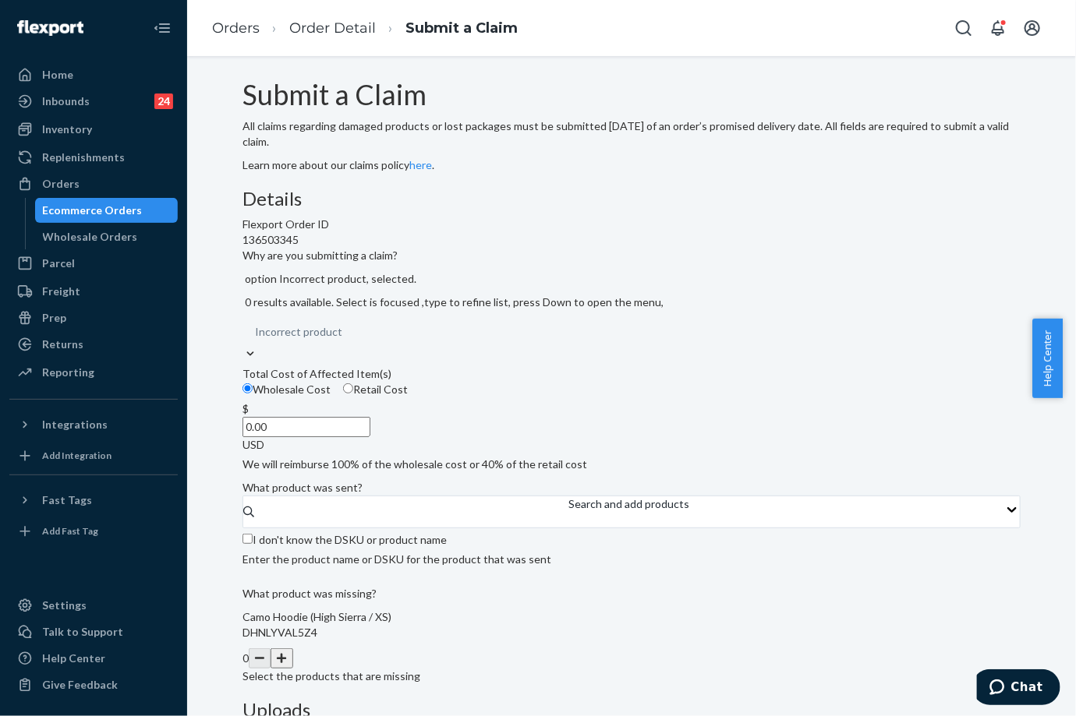
scroll to position [143, 0]
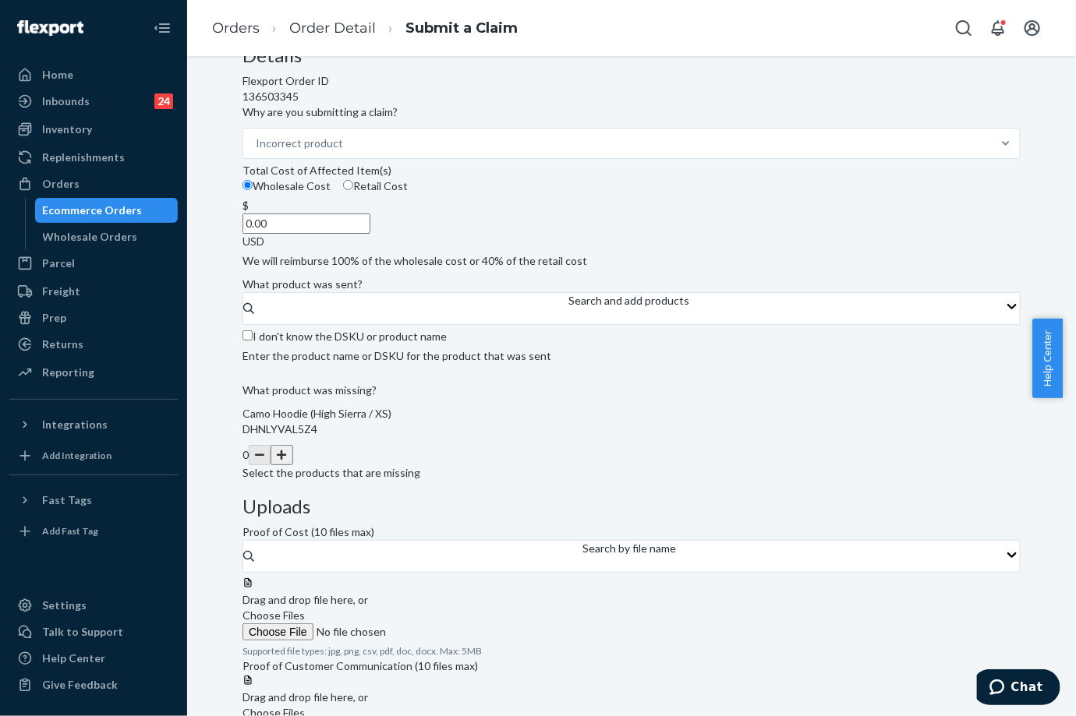
click at [292, 465] on button "button" at bounding box center [281, 455] width 22 height 20
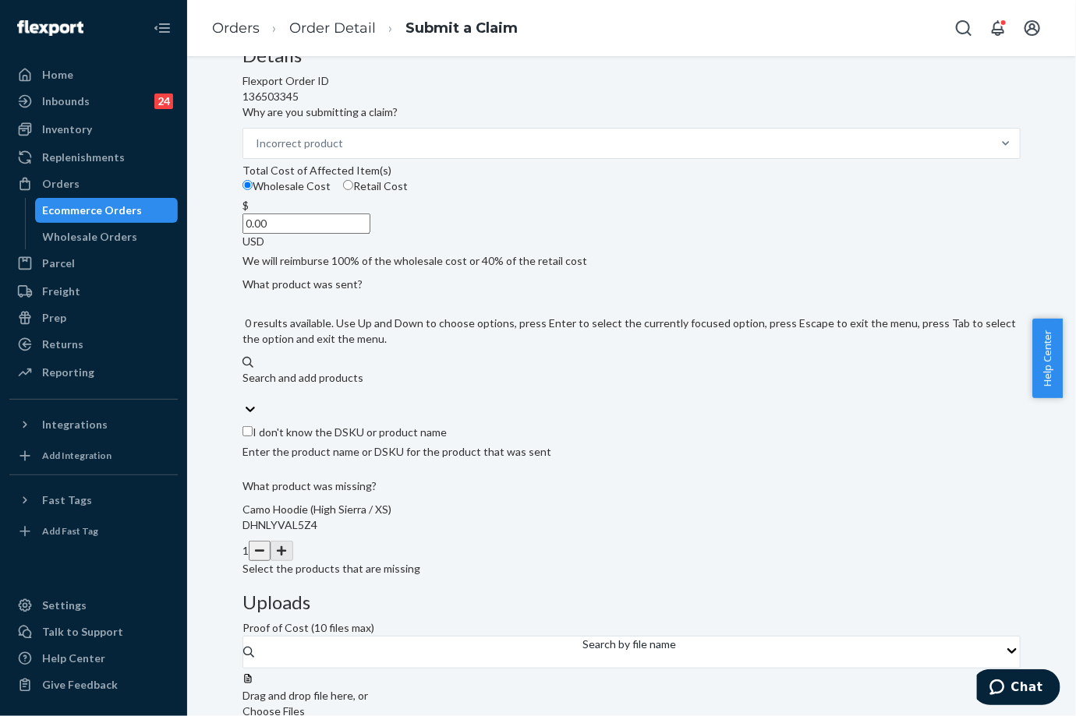
click at [413, 386] on div "Search and add products" at bounding box center [631, 378] width 778 height 16
click at [244, 401] on input "0 results available. Use Up and Down to choose options, press Enter to select t…" at bounding box center [243, 394] width 2 height 16
paste input "Camo Hoodie High Sierra / XS"
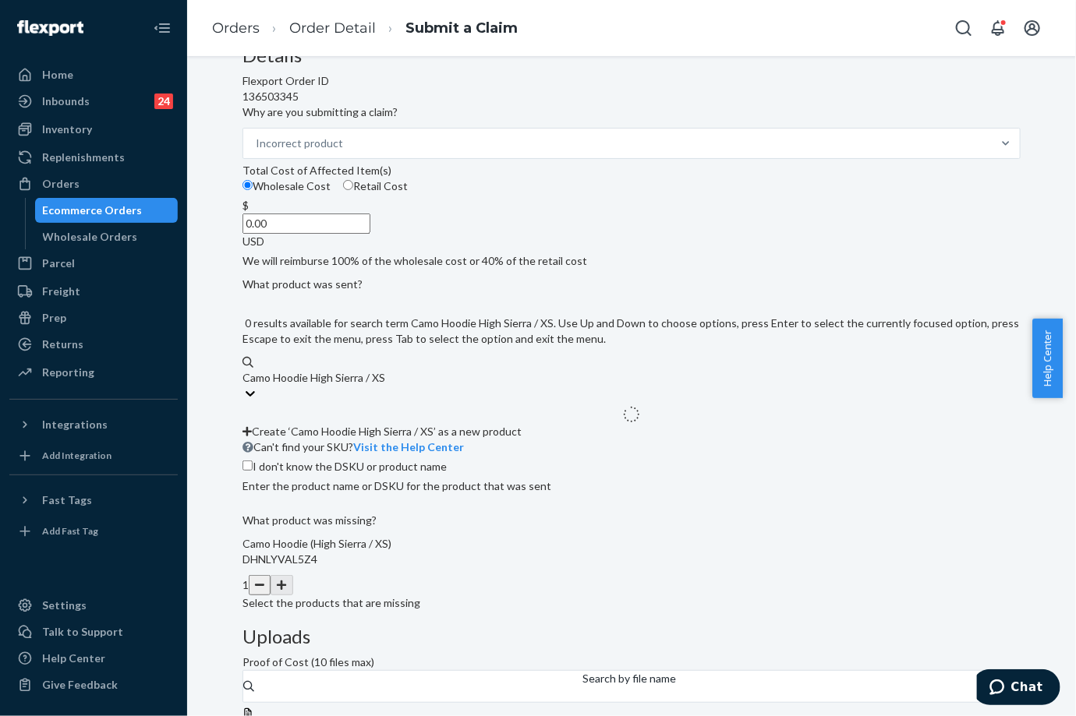
click at [378, 386] on input "Camo Hoodie High Sierra / XS" at bounding box center [313, 378] width 143 height 16
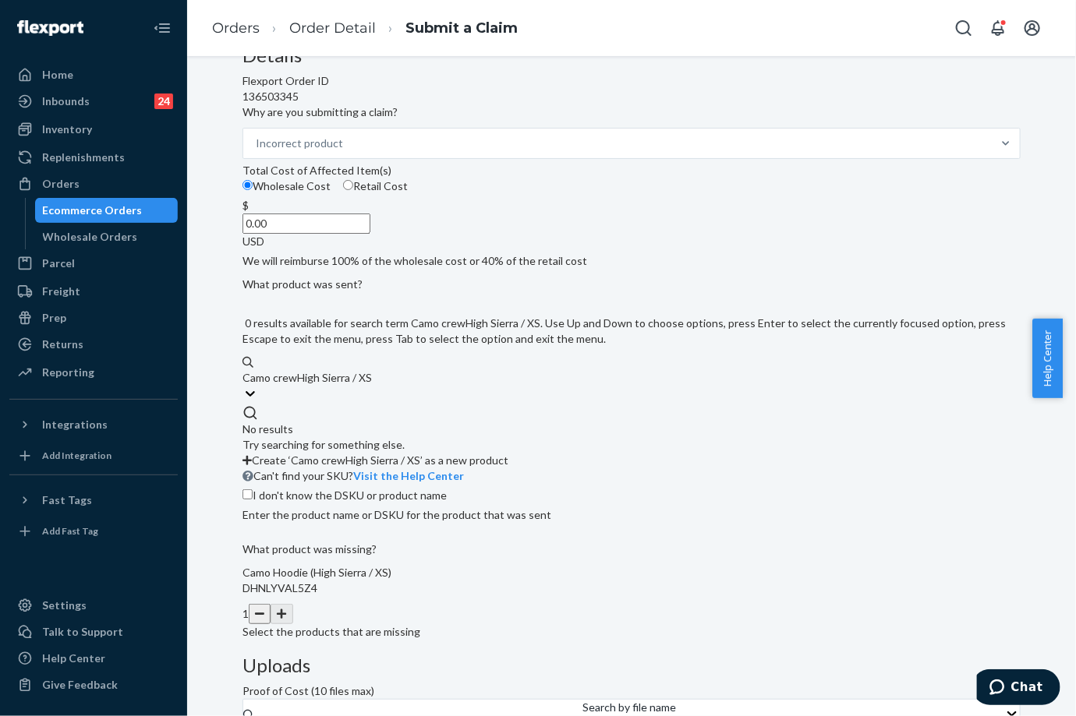
type input "Camo crew High Sierra / XS"
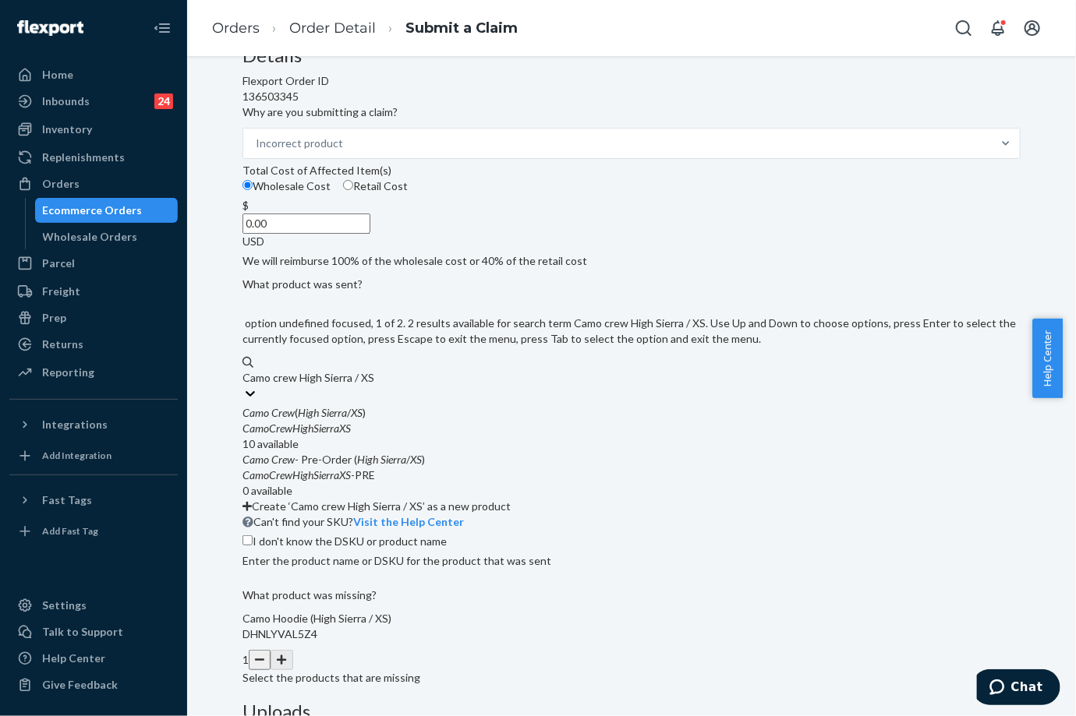
click at [351, 435] on em "CamoCrewHighSierraXS" at bounding box center [296, 428] width 108 height 13
click at [374, 386] on input "Camo crew High Sierra / XS" at bounding box center [308, 378] width 132 height 16
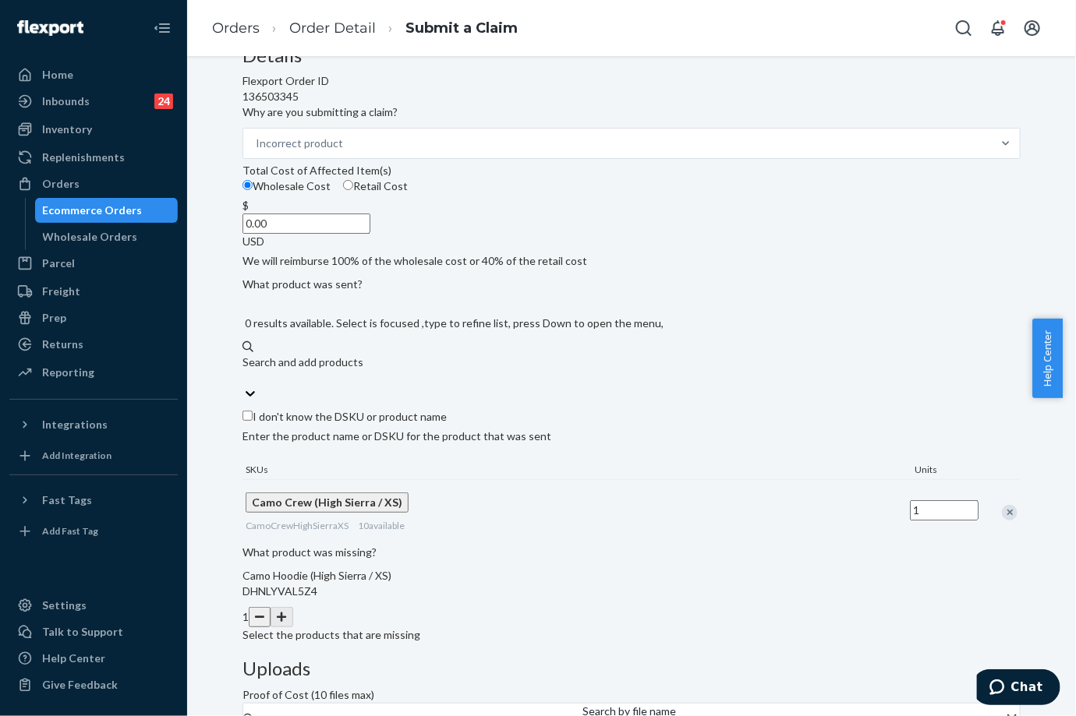
click at [370, 234] on input "0.00" at bounding box center [306, 224] width 128 height 20
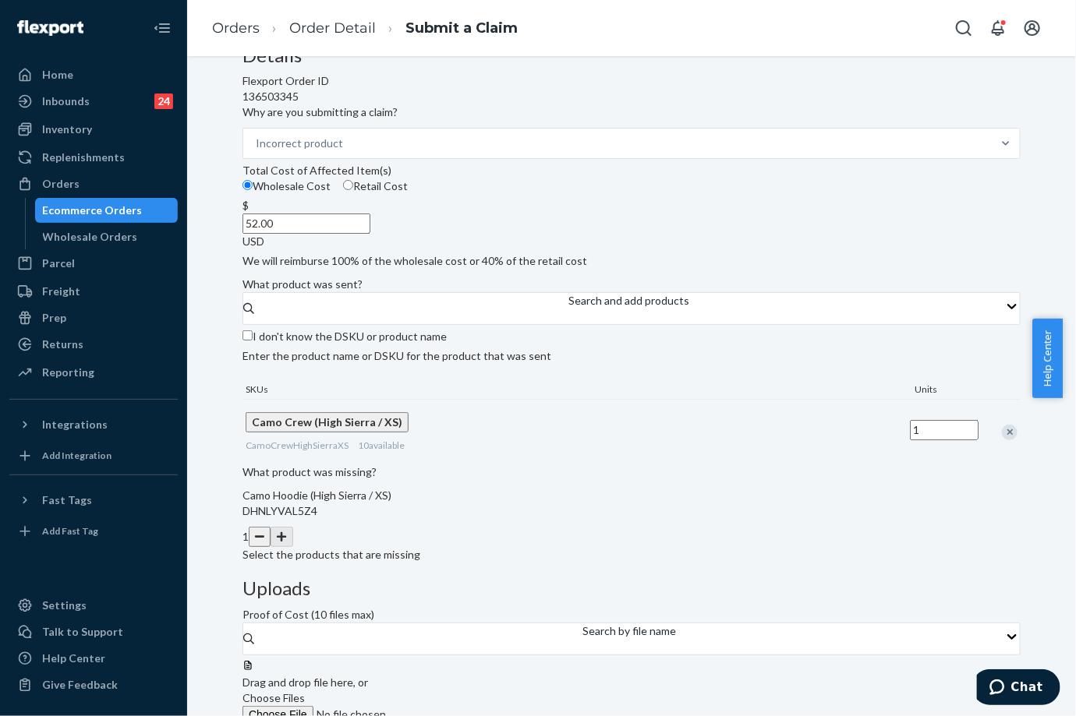
type input "52.00"
click at [305, 691] on span "Choose Files" at bounding box center [273, 697] width 62 height 13
click at [454, 706] on input "Choose Files" at bounding box center [348, 714] width 212 height 17
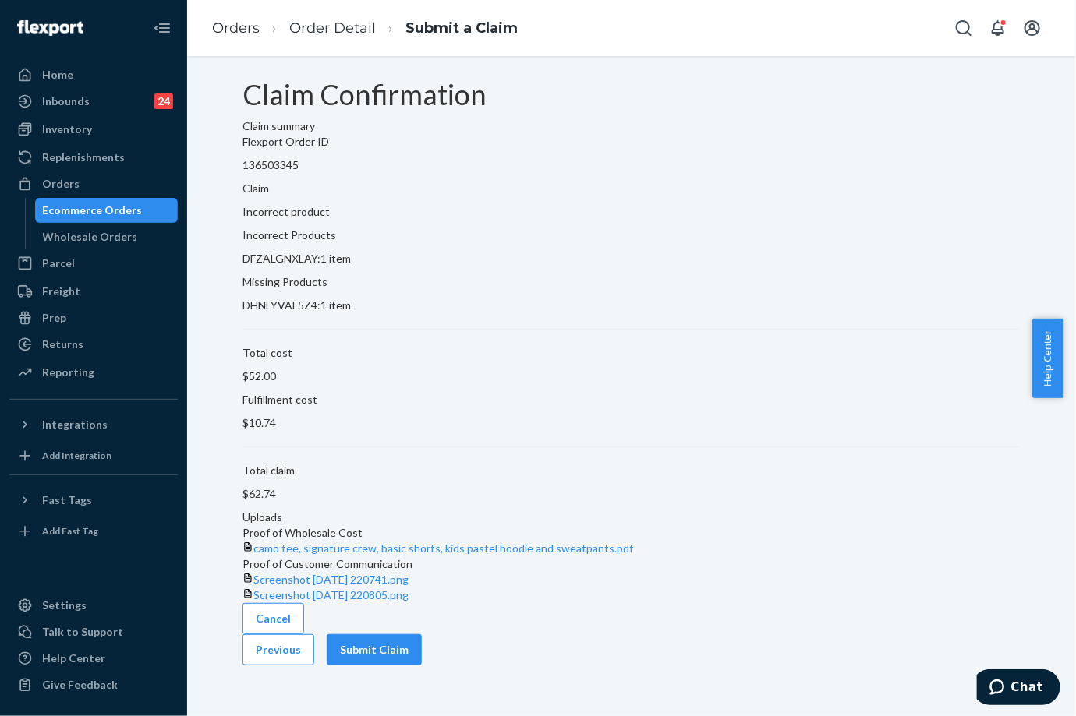
scroll to position [0, 0]
click at [422, 666] on button "Submit Claim" at bounding box center [374, 649] width 95 height 31
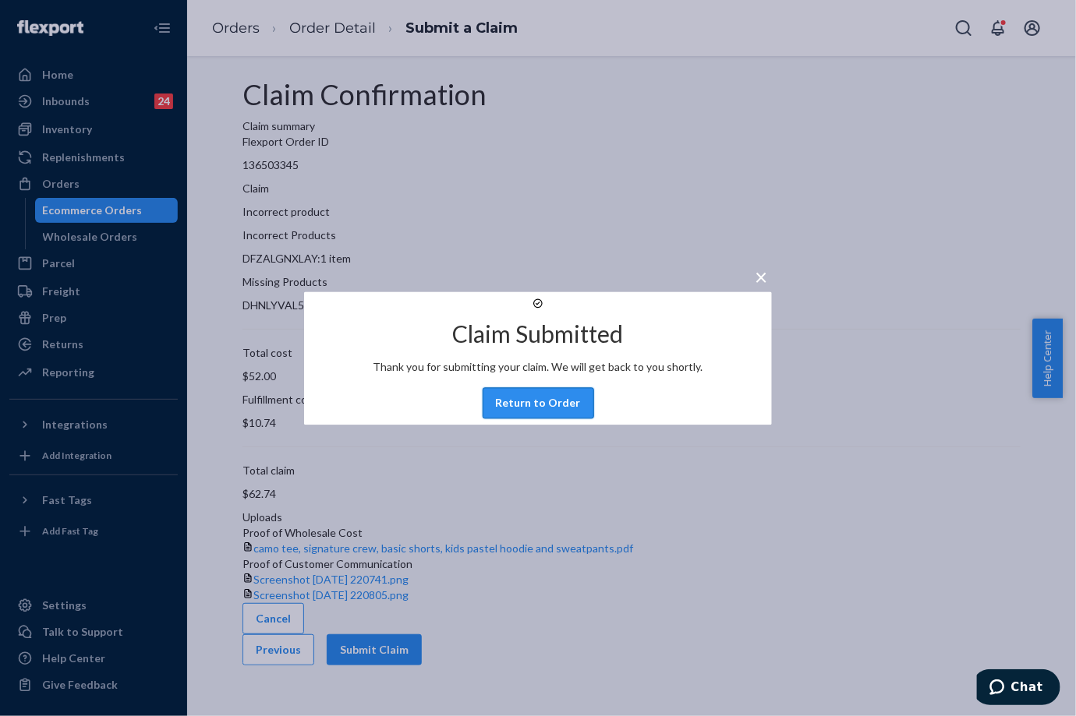
click at [555, 419] on button "Return to Order" at bounding box center [537, 402] width 111 height 31
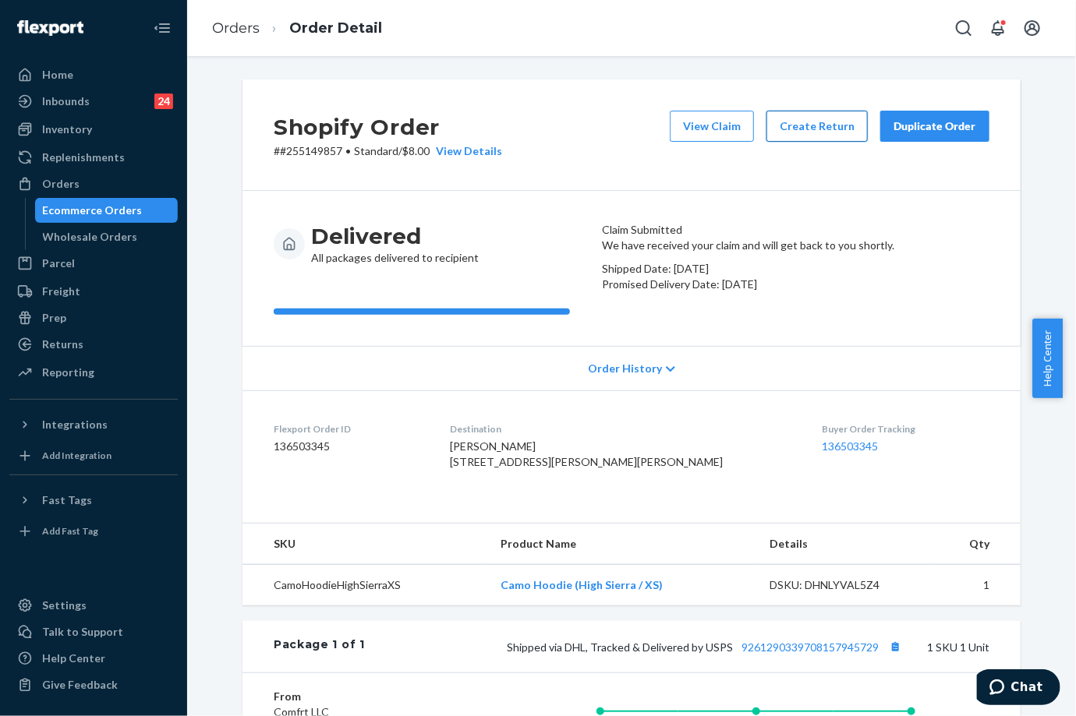
click at [822, 124] on button "Create Return" at bounding box center [816, 126] width 101 height 31
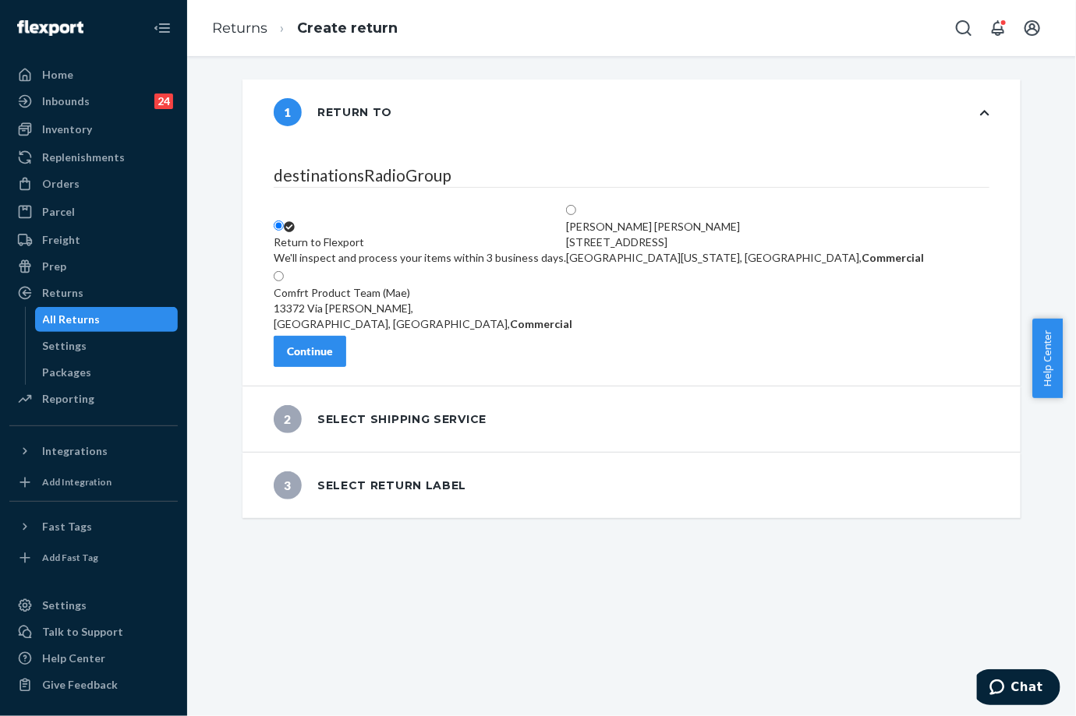
click at [346, 348] on button "Continue" at bounding box center [310, 351] width 72 height 31
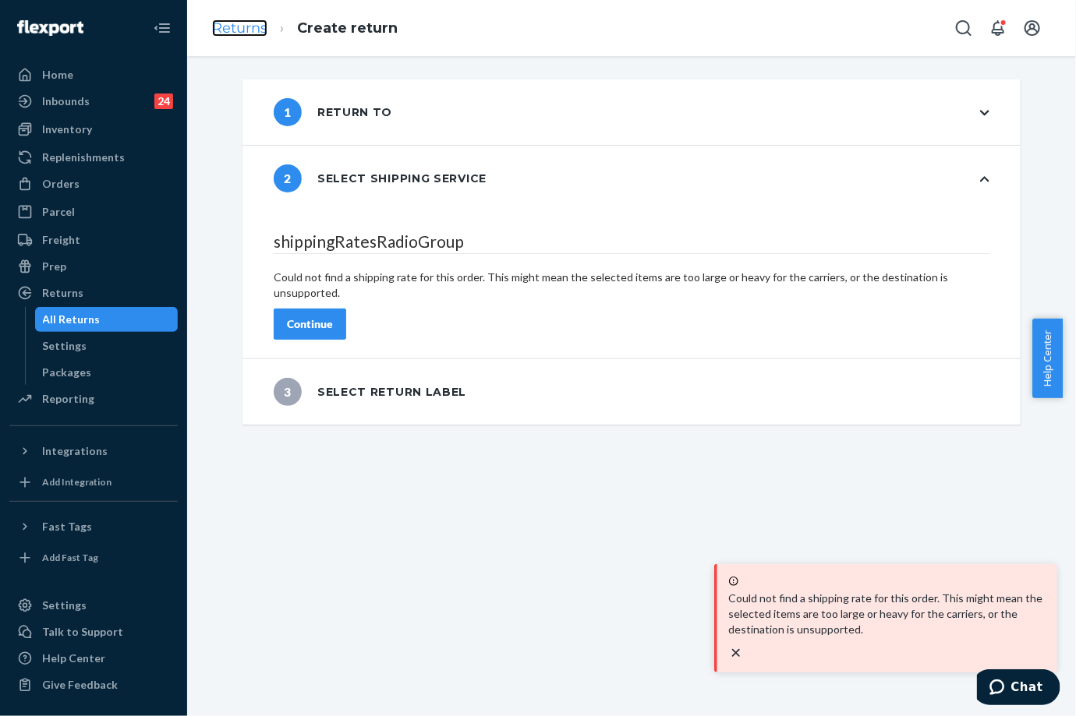
click at [234, 30] on link "Returns" at bounding box center [239, 27] width 55 height 17
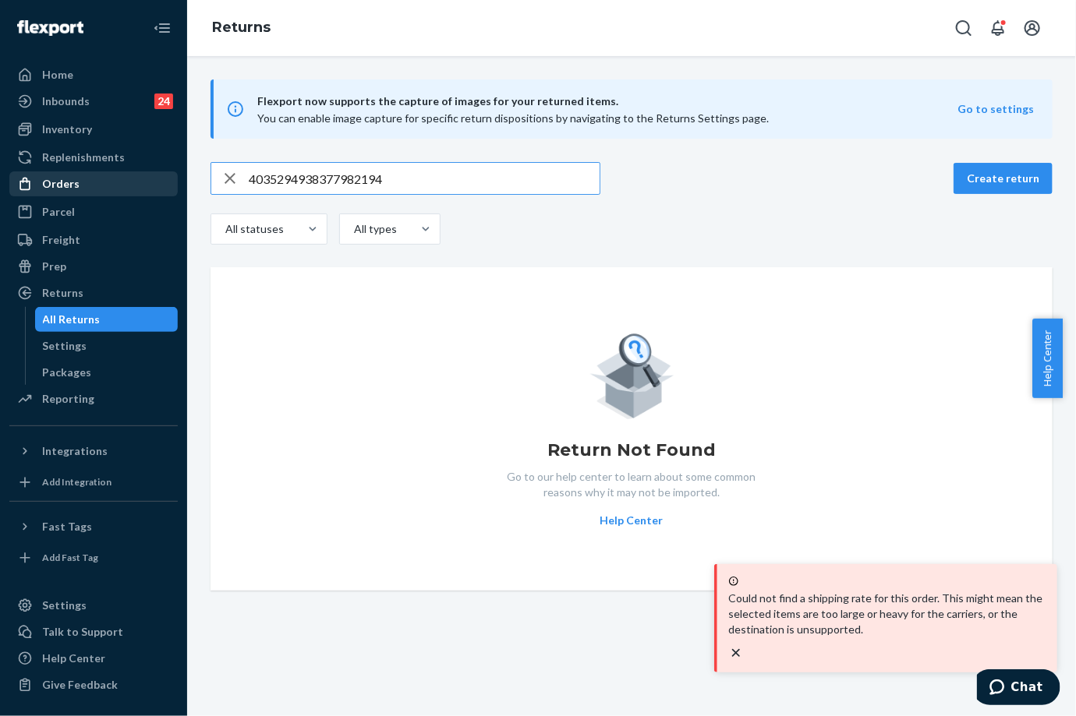
click at [71, 183] on div "Orders" at bounding box center [60, 184] width 37 height 16
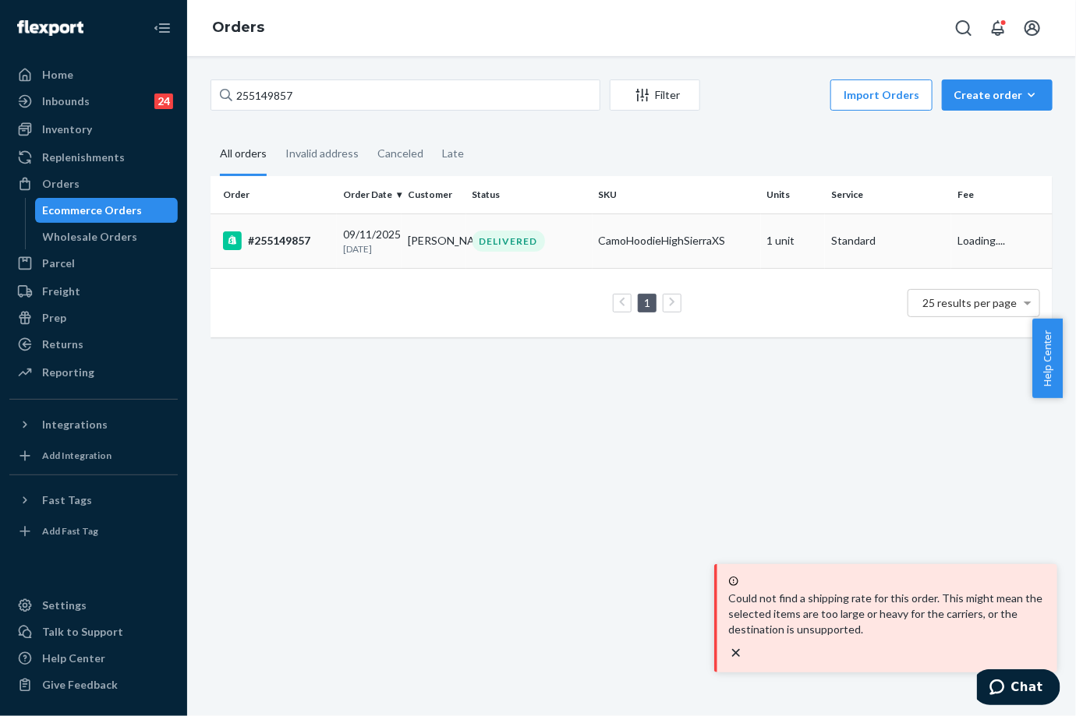
click at [482, 231] on div "DELIVERED" at bounding box center [508, 241] width 72 height 21
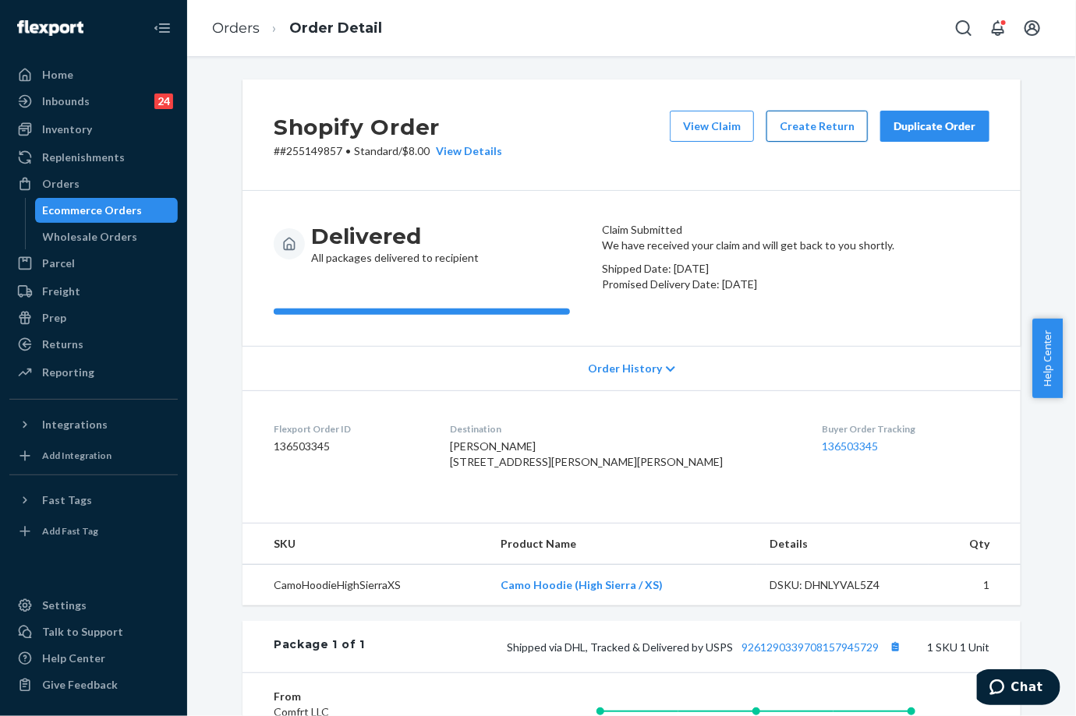
click at [819, 136] on button "Create Return" at bounding box center [816, 126] width 101 height 31
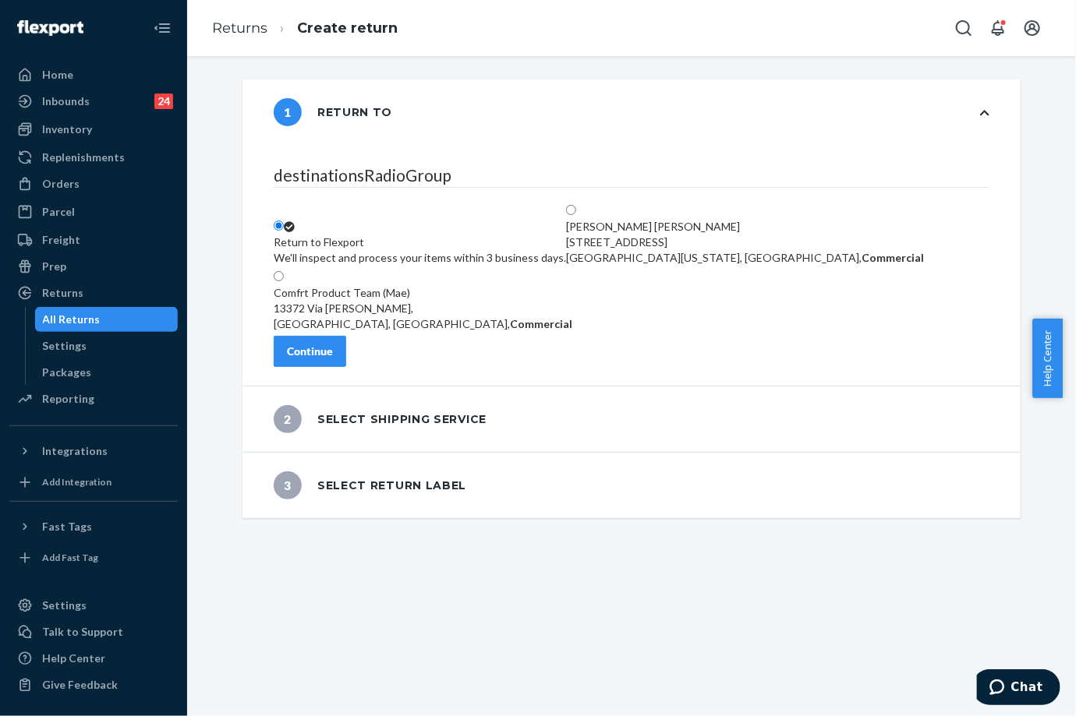
click at [328, 348] on button "Continue" at bounding box center [310, 351] width 72 height 31
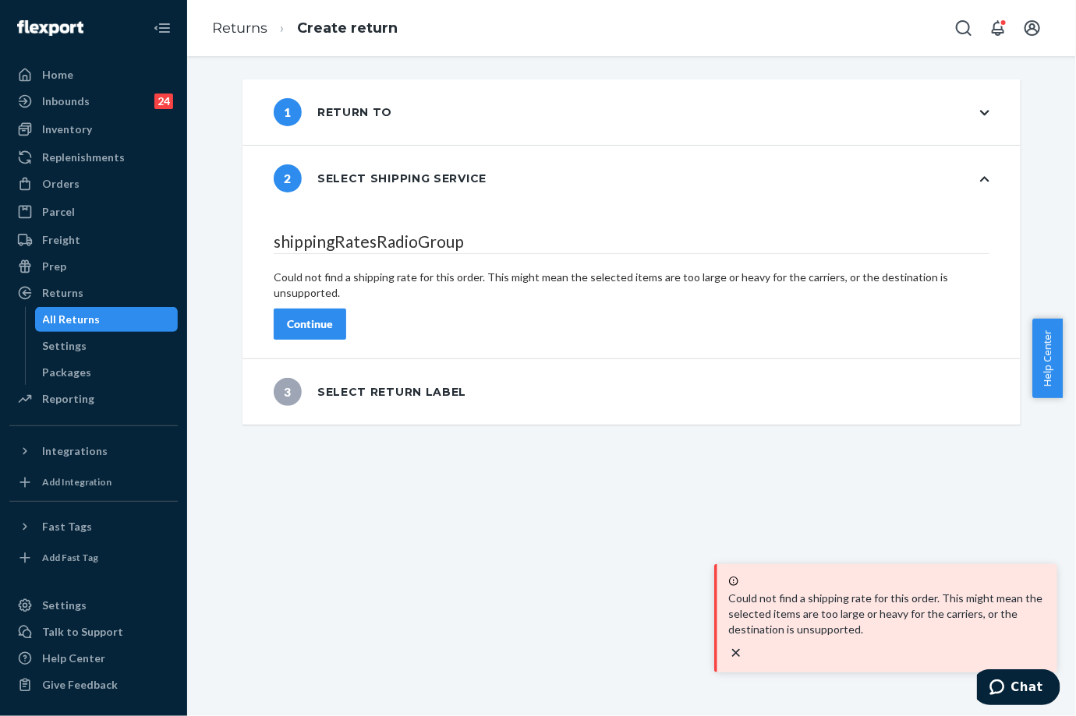
click at [333, 316] on div "Continue" at bounding box center [310, 324] width 46 height 16
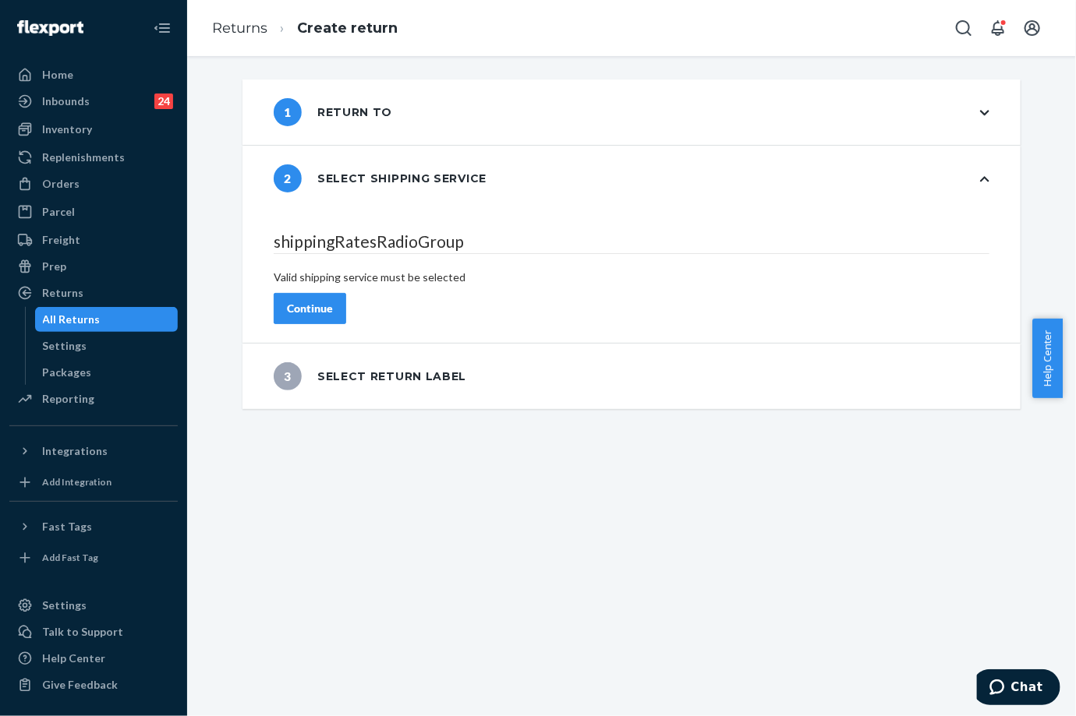
click at [333, 301] on div "Continue" at bounding box center [310, 309] width 46 height 16
click at [371, 468] on div "1 Return to 2 Select shipping service shippingRatesRadioGroup Valid shipping se…" at bounding box center [631, 386] width 888 height 660
click at [214, 19] on link "Returns" at bounding box center [239, 27] width 55 height 17
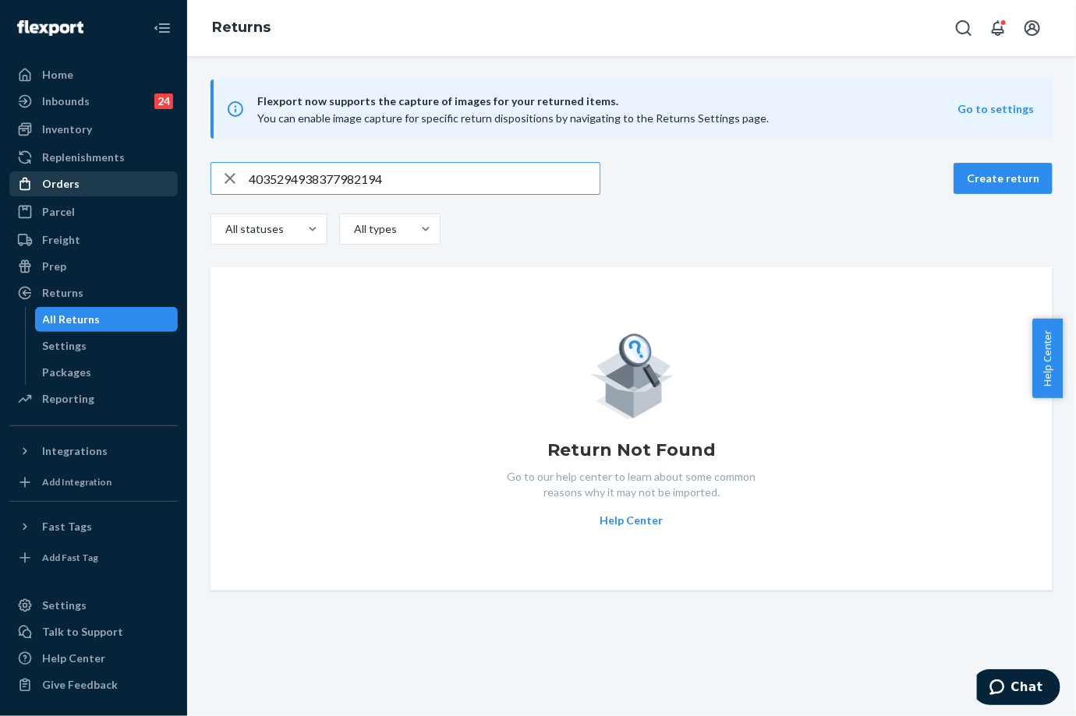
click at [94, 185] on div "Orders" at bounding box center [93, 184] width 165 height 22
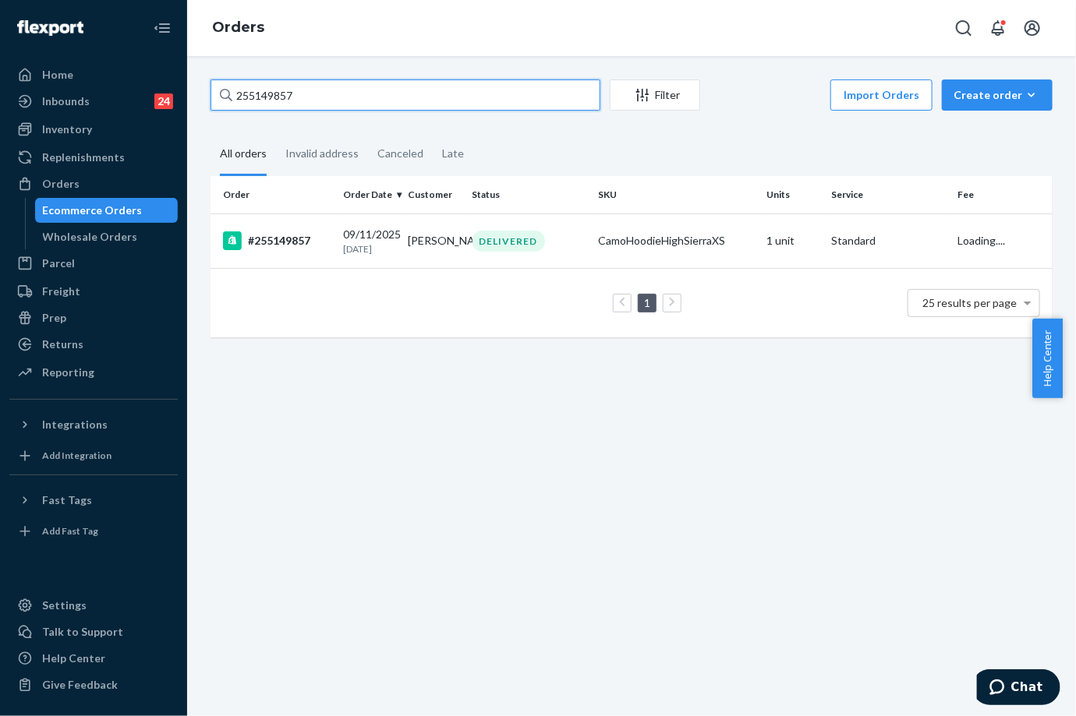
click at [282, 83] on input "255149857" at bounding box center [405, 94] width 390 height 31
click at [277, 86] on input "255149857" at bounding box center [405, 94] width 390 height 31
paste input "[EMAIL_ADDRESS][DOMAIN_NAME]"
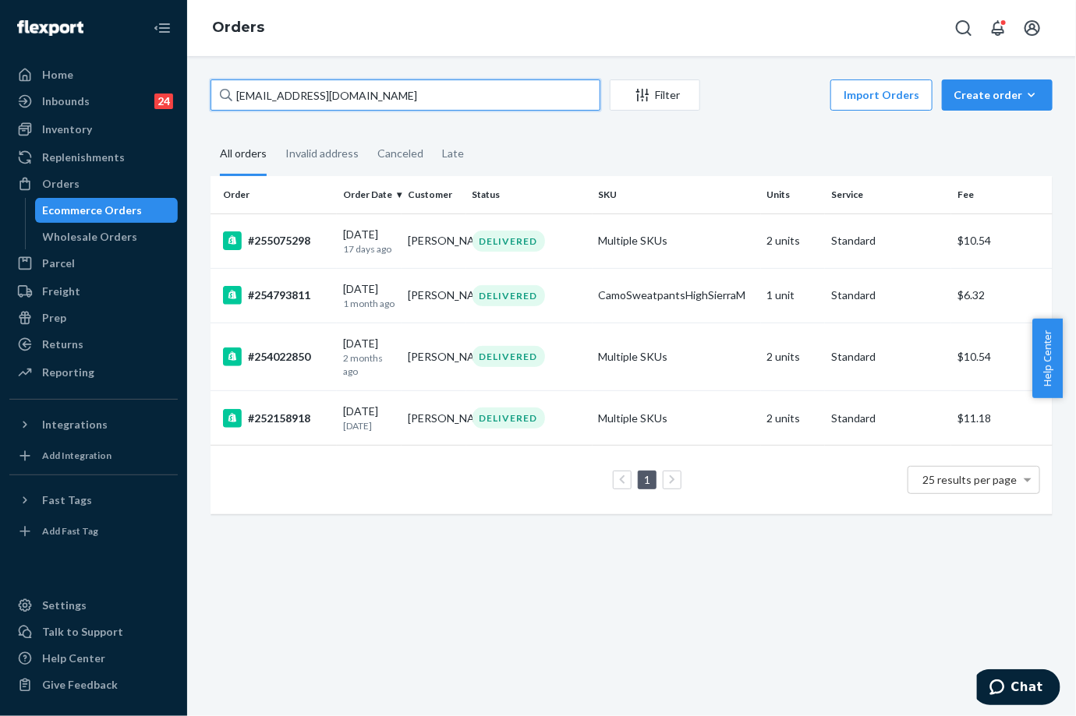
click at [277, 92] on input "[EMAIL_ADDRESS][DOMAIN_NAME]" at bounding box center [405, 94] width 390 height 31
paste input "255149857"
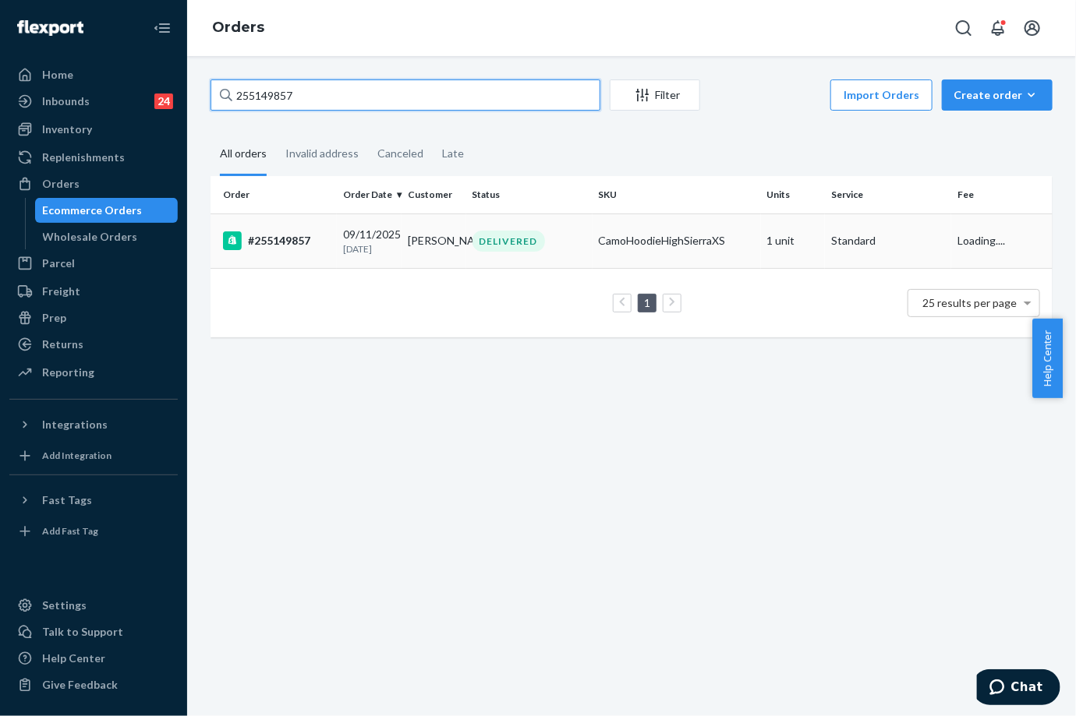
type input "255149857"
click at [472, 240] on div "DELIVERED" at bounding box center [508, 241] width 72 height 21
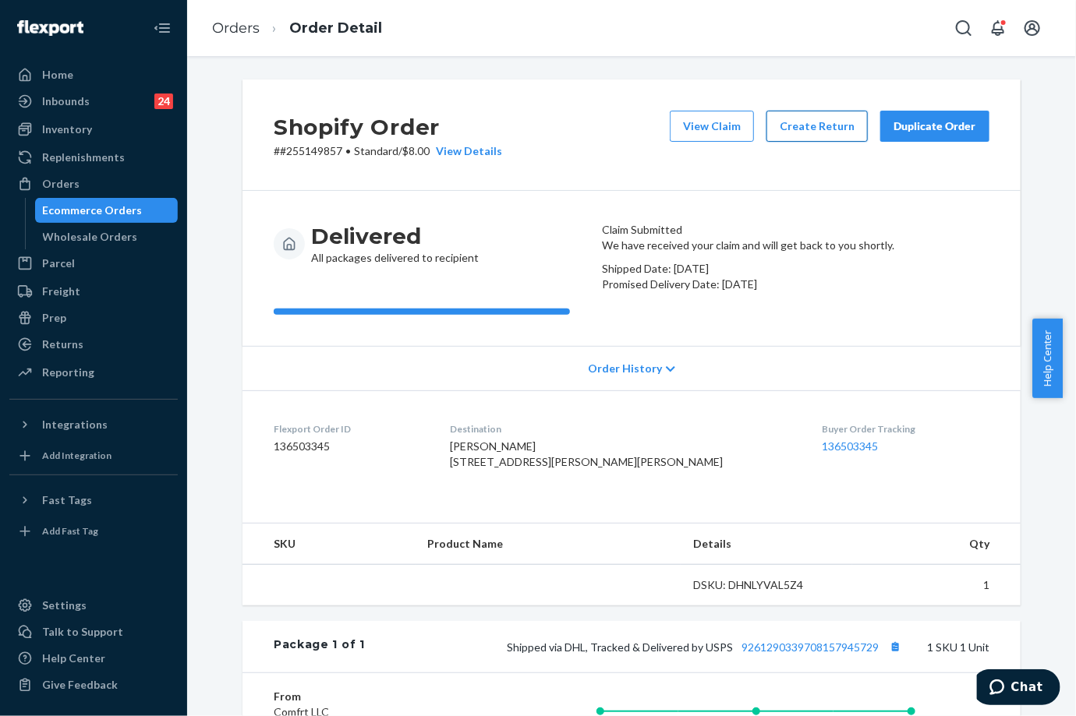
click at [796, 125] on button "Create Return" at bounding box center [816, 126] width 101 height 31
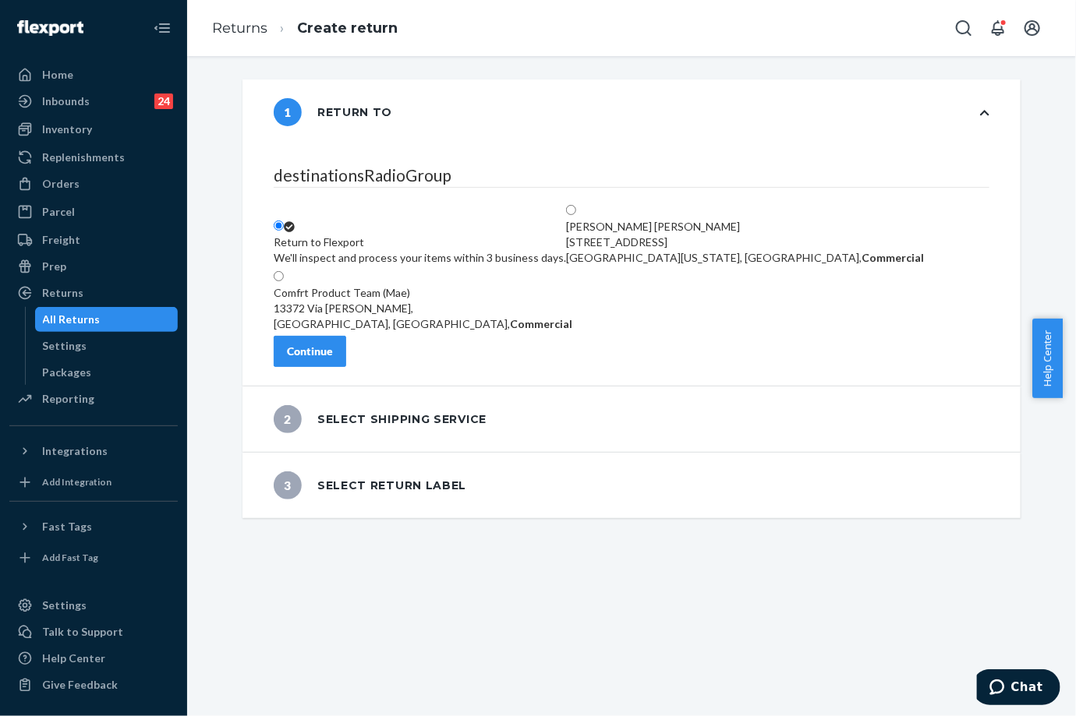
click at [333, 359] on div "Continue" at bounding box center [310, 352] width 46 height 16
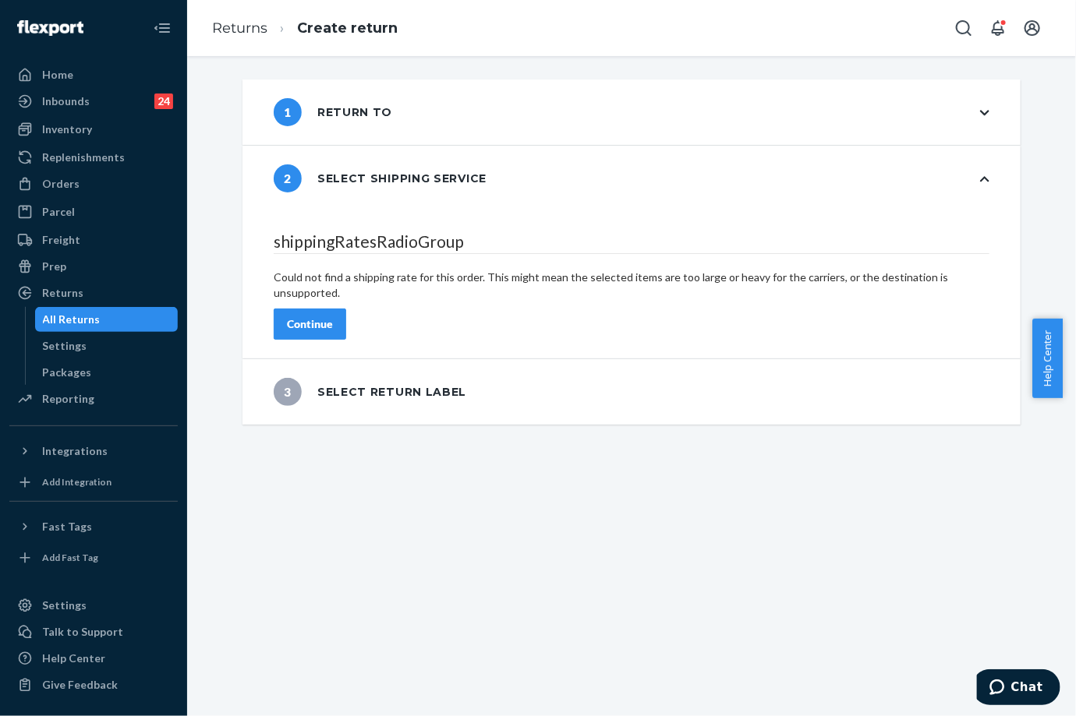
click at [400, 528] on div "1 Return to 2 Select shipping service shippingRatesRadioGroup Could not find a …" at bounding box center [631, 386] width 888 height 660
click at [90, 184] on div "Orders" at bounding box center [93, 184] width 165 height 22
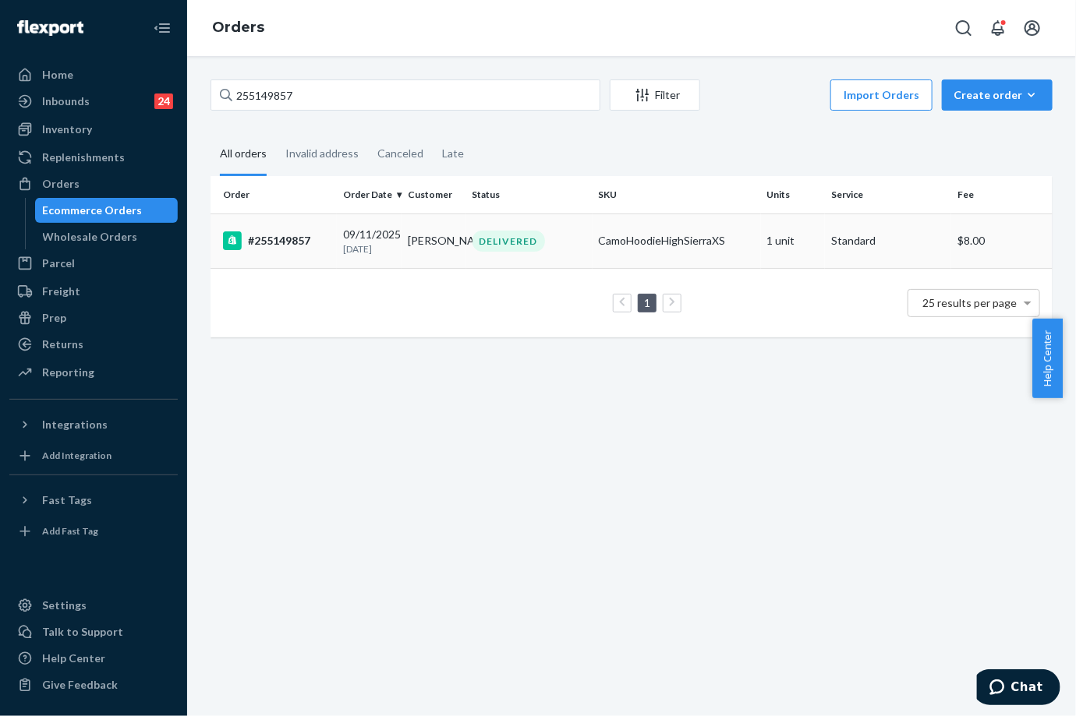
click at [416, 249] on td "[PERSON_NAME]" at bounding box center [433, 241] width 65 height 55
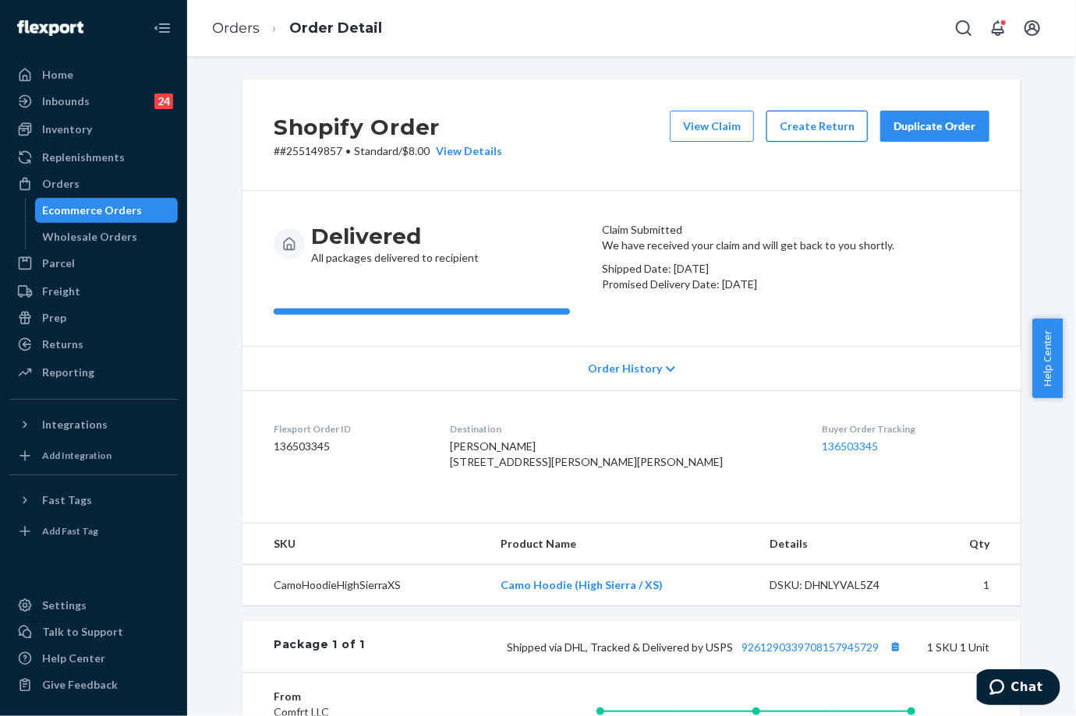
click at [800, 123] on button "Create Return" at bounding box center [816, 126] width 101 height 31
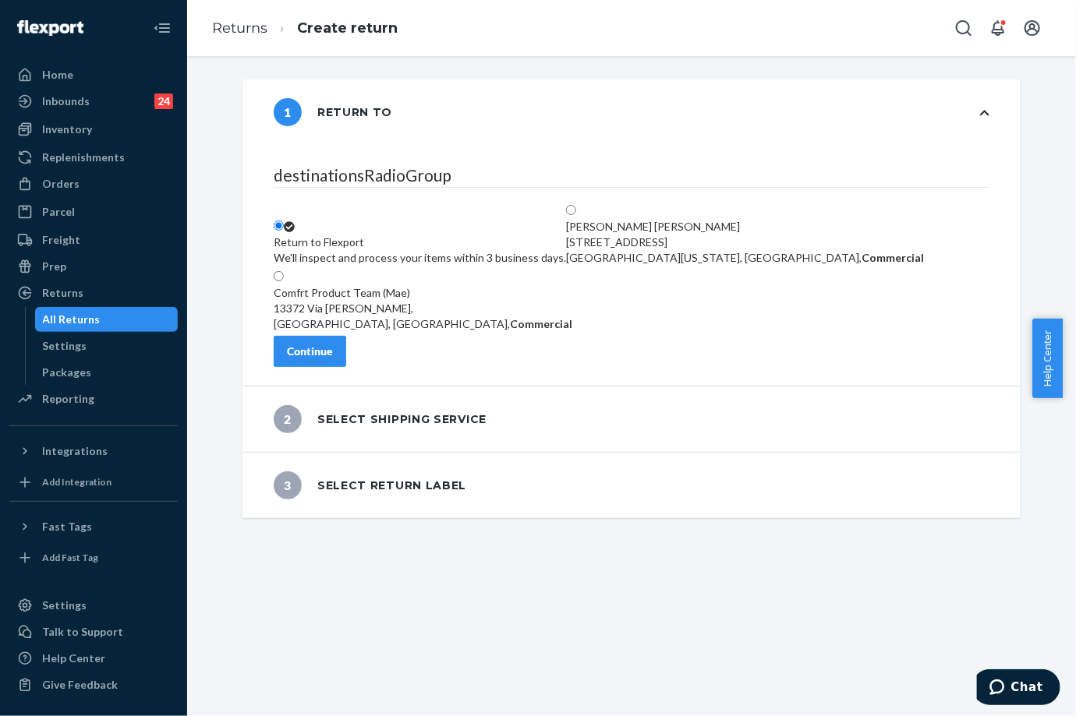
click at [333, 359] on div "Continue" at bounding box center [310, 352] width 46 height 16
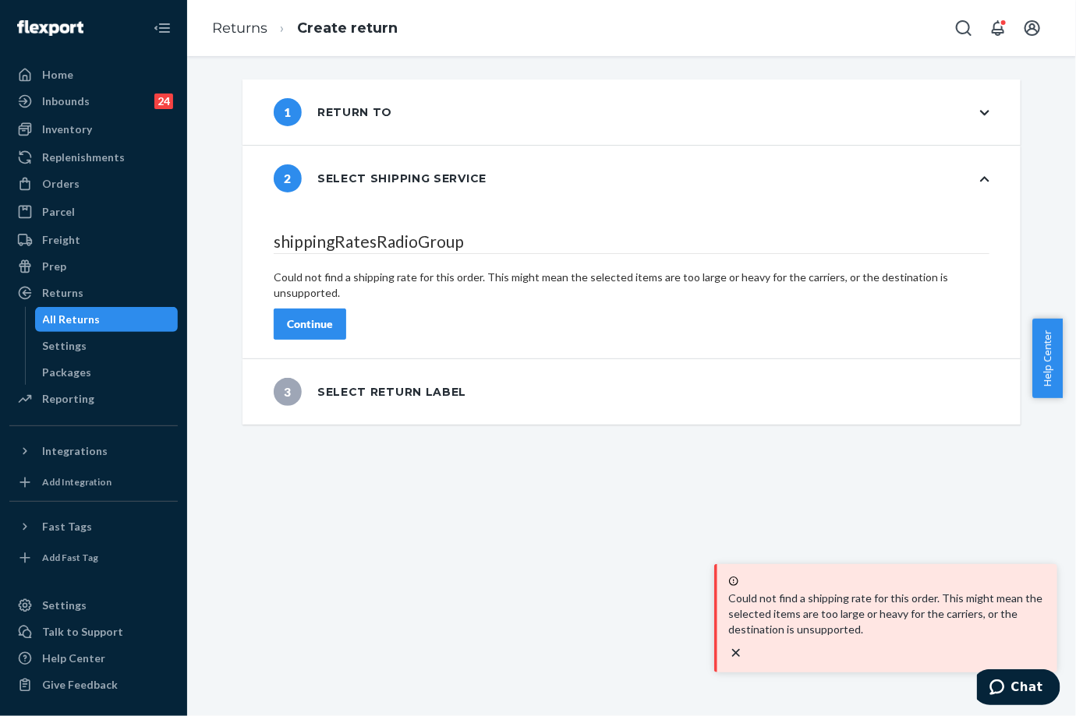
click at [333, 316] on div "Continue" at bounding box center [310, 324] width 46 height 16
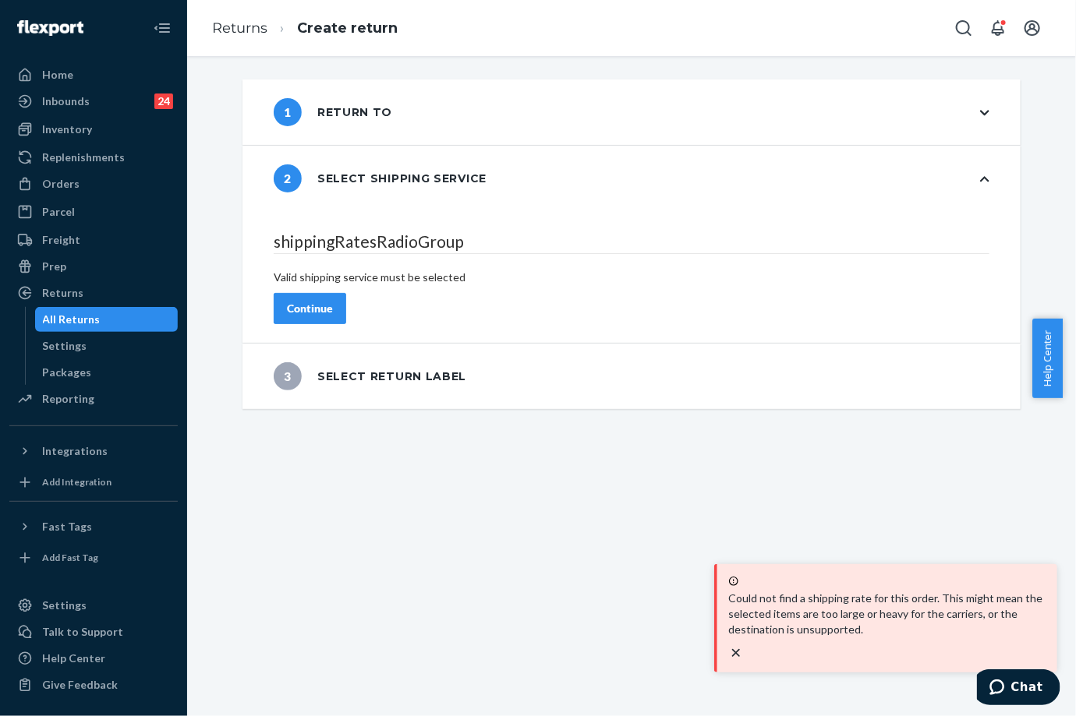
click at [333, 301] on div "Continue" at bounding box center [310, 309] width 46 height 16
click at [340, 362] on div "3 Select return label" at bounding box center [370, 376] width 193 height 28
click at [338, 293] on button "Continue" at bounding box center [310, 308] width 72 height 31
click at [333, 301] on div "Continue" at bounding box center [310, 309] width 46 height 16
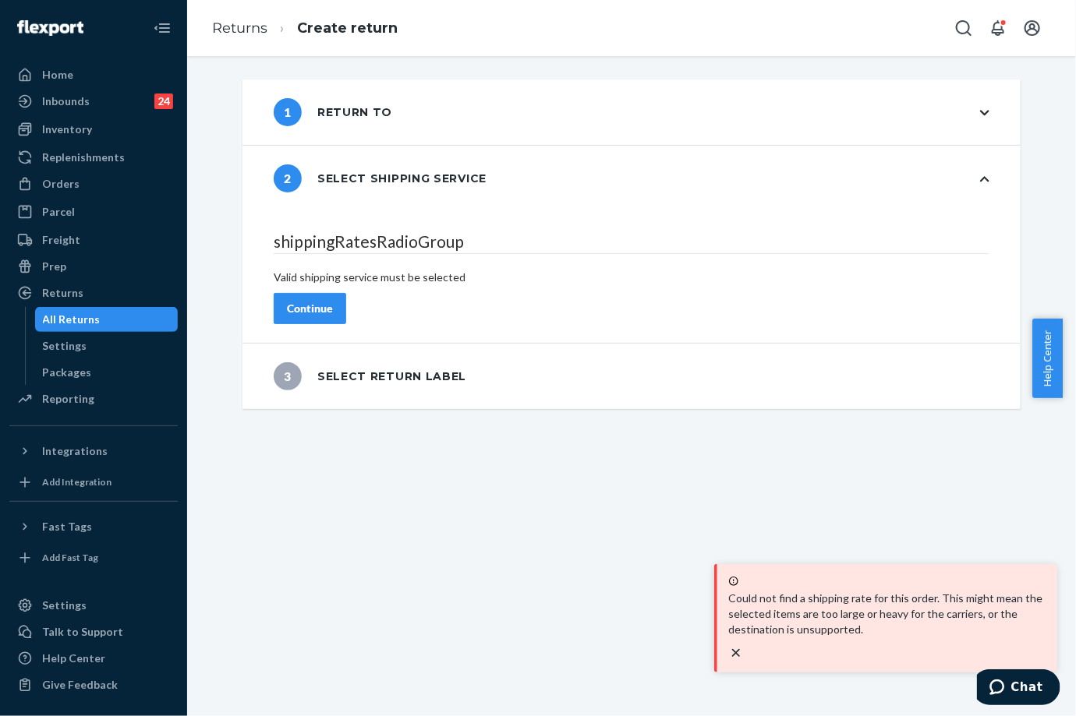
click at [333, 301] on div "Continue" at bounding box center [310, 309] width 46 height 16
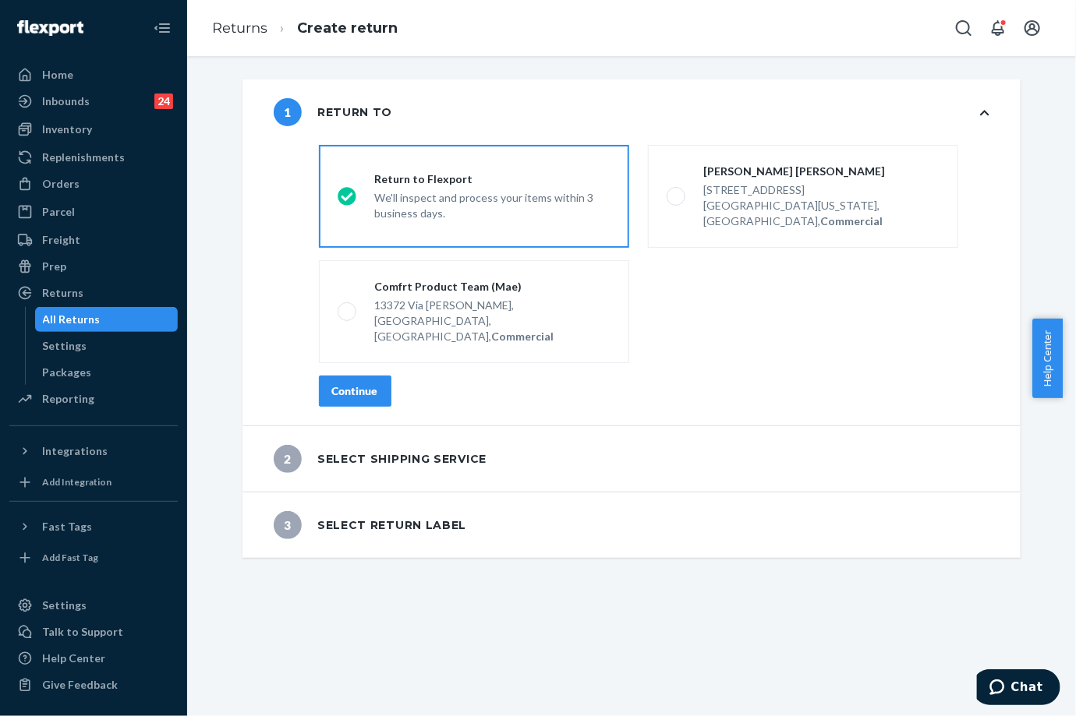
click at [378, 376] on button "Continue" at bounding box center [355, 391] width 72 height 31
